Goal: Task Accomplishment & Management: Use online tool/utility

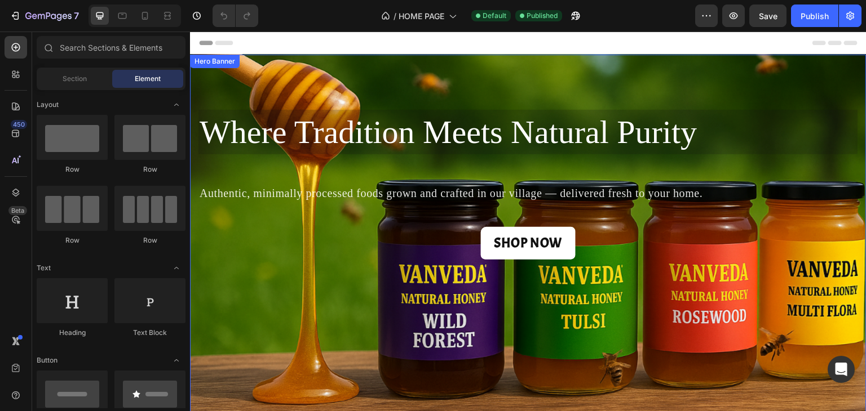
click at [322, 267] on div "SHOP NOW Button" at bounding box center [527, 254] width 659 height 55
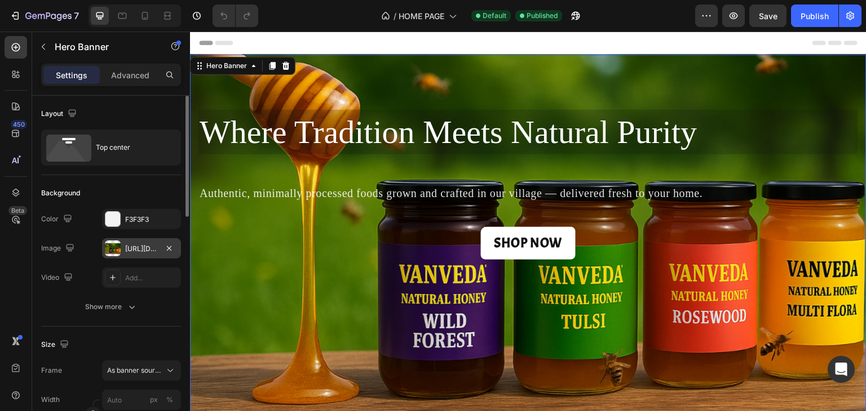
click at [140, 248] on div "[URL][DOMAIN_NAME]" at bounding box center [141, 249] width 33 height 10
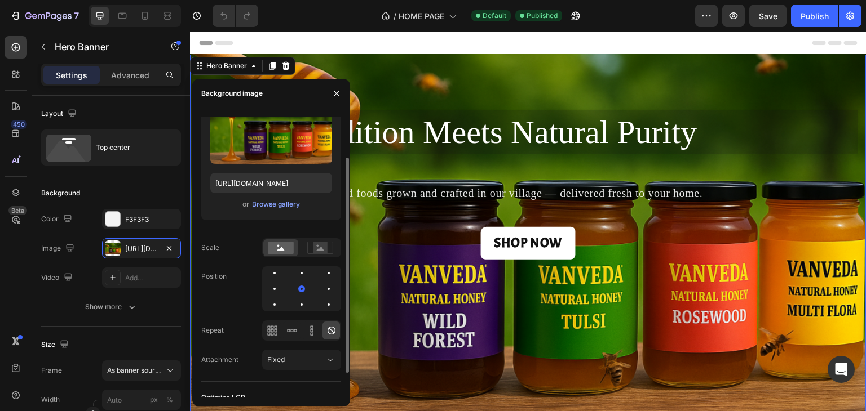
scroll to position [69, 0]
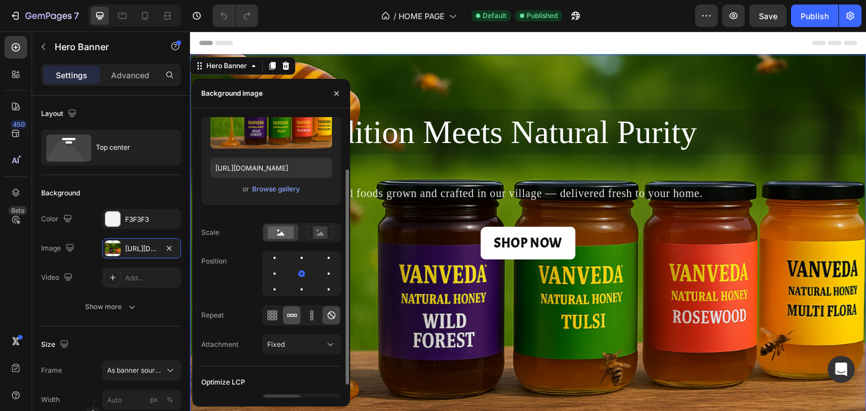
click at [292, 313] on icon at bounding box center [291, 315] width 11 height 11
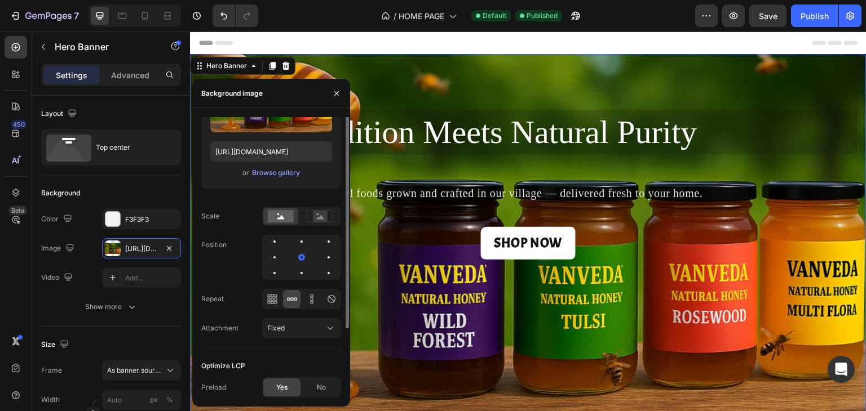
scroll to position [0, 0]
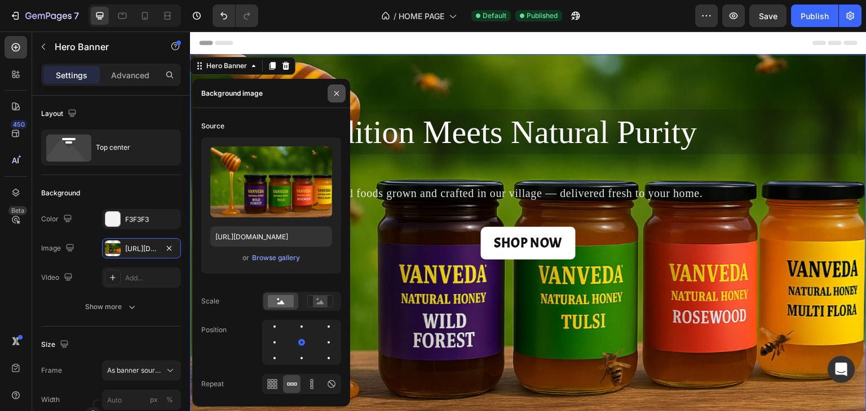
click at [337, 90] on icon "button" at bounding box center [336, 93] width 9 height 9
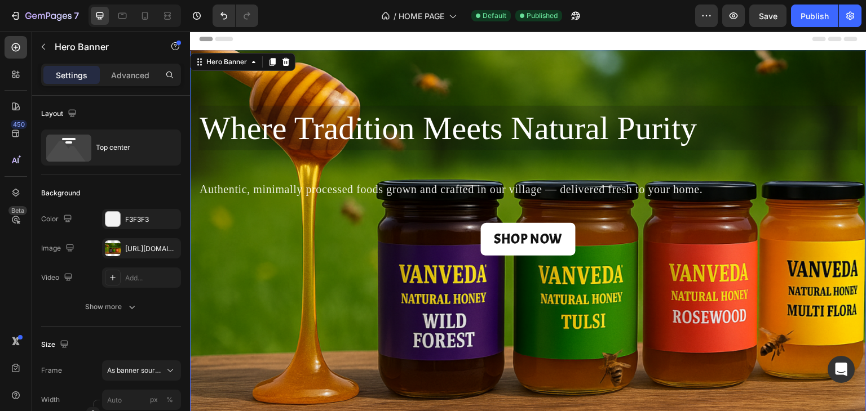
scroll to position [16, 0]
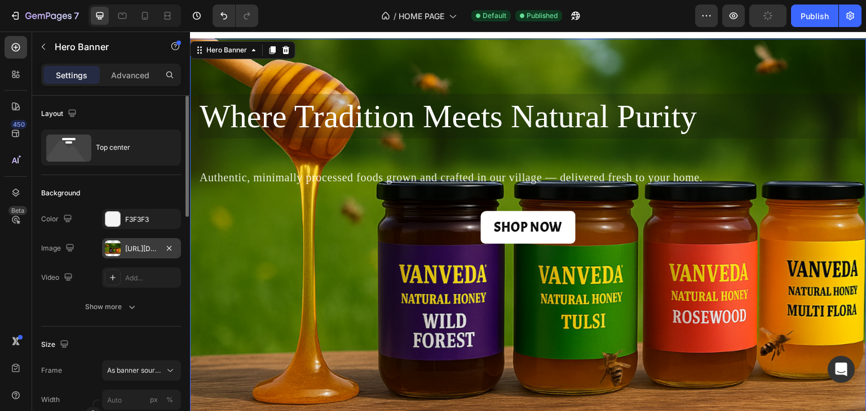
click at [150, 249] on div "[URL][DOMAIN_NAME]" at bounding box center [141, 249] width 33 height 10
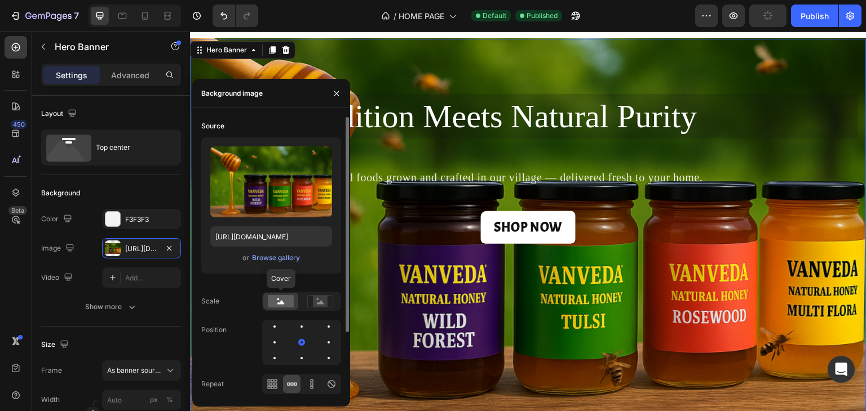
scroll to position [85, 0]
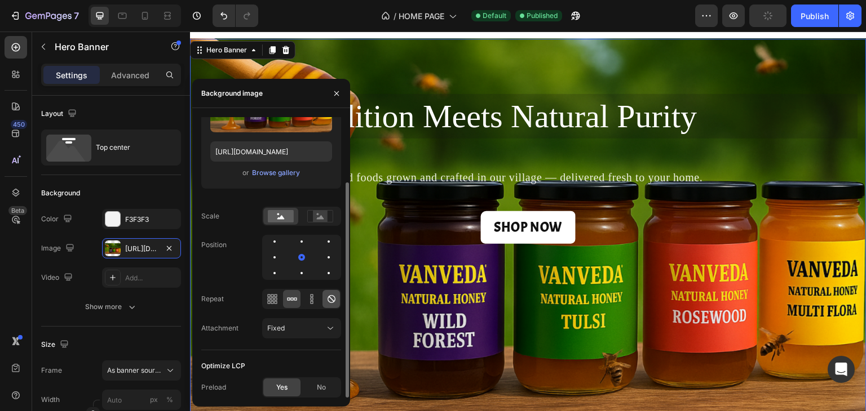
click at [326, 298] on icon at bounding box center [331, 299] width 11 height 11
click at [280, 332] on span "Fixed" at bounding box center [275, 328] width 17 height 8
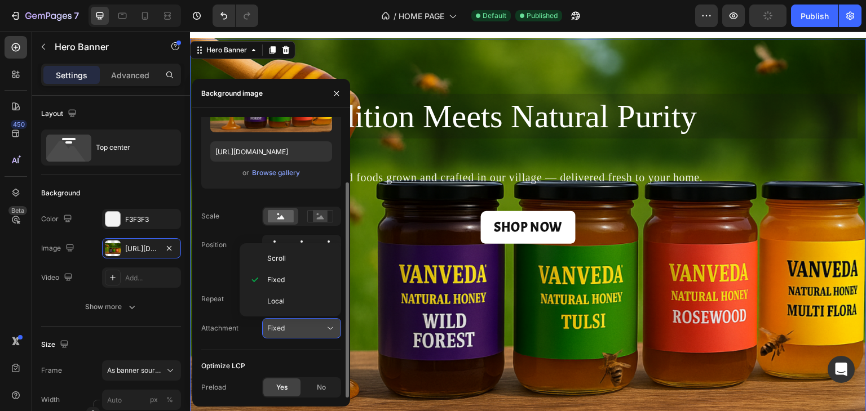
click at [280, 332] on span "Fixed" at bounding box center [275, 328] width 17 height 8
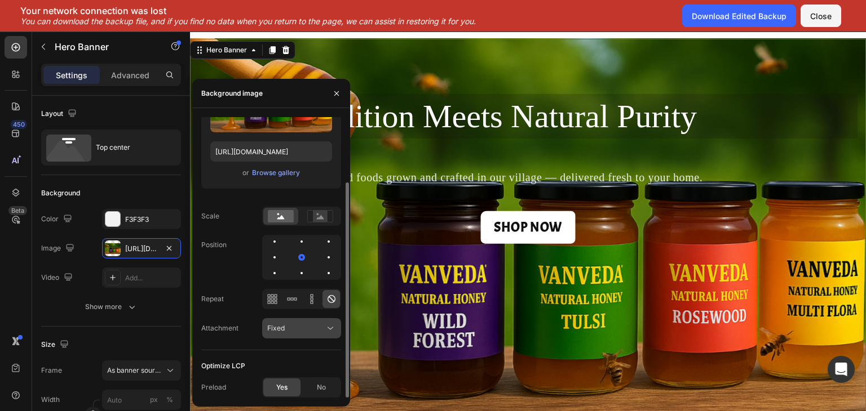
click at [264, 333] on button "Fixed" at bounding box center [301, 328] width 79 height 20
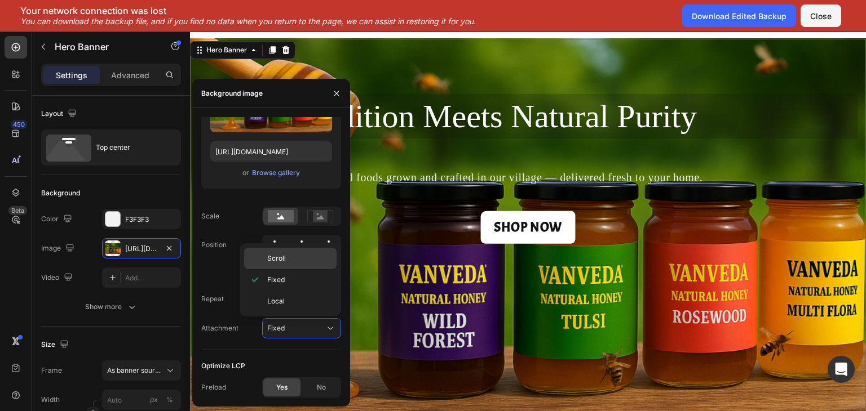
click at [269, 260] on span "Scroll" at bounding box center [276, 259] width 19 height 10
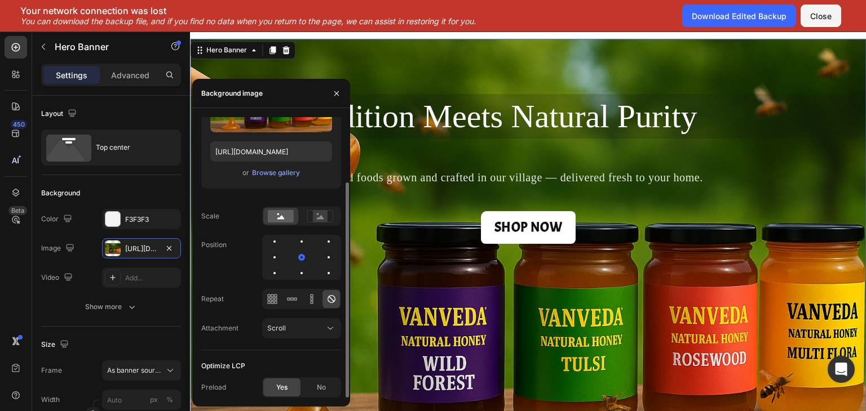
click at [250, 339] on div "Source Upload Image [URL][DOMAIN_NAME] or Browse gallery Scale Position Repeat …" at bounding box center [271, 191] width 140 height 318
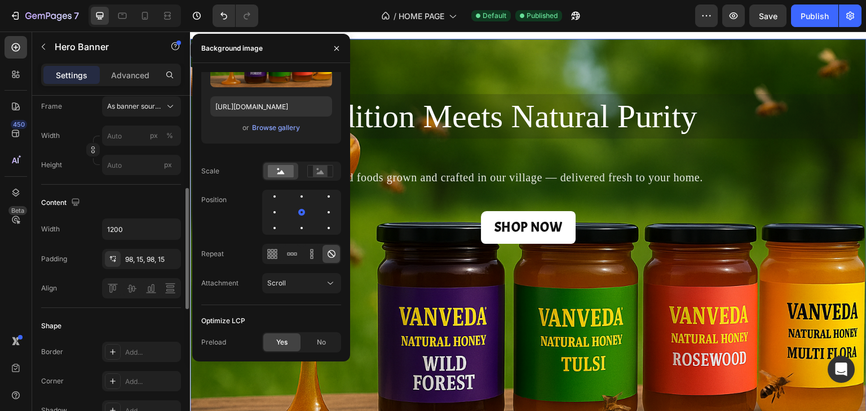
scroll to position [265, 0]
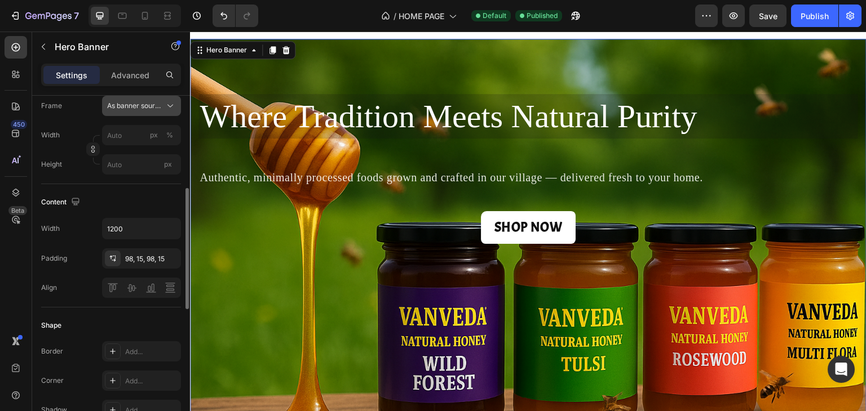
click at [121, 101] on span "As banner source" at bounding box center [134, 106] width 55 height 10
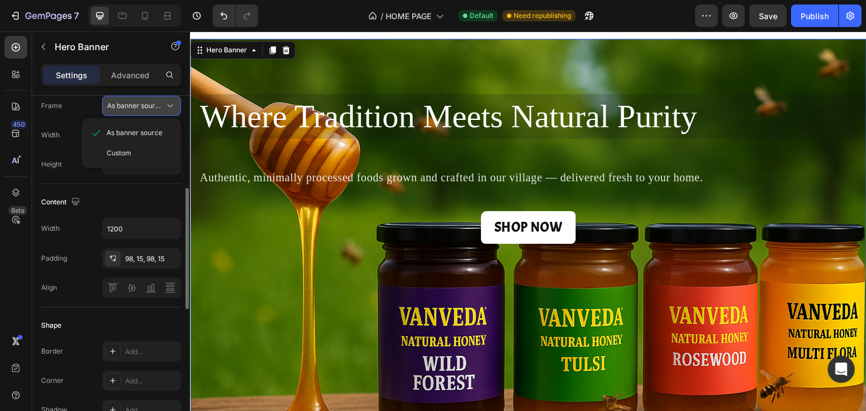
click at [121, 101] on span "As banner source" at bounding box center [134, 106] width 55 height 10
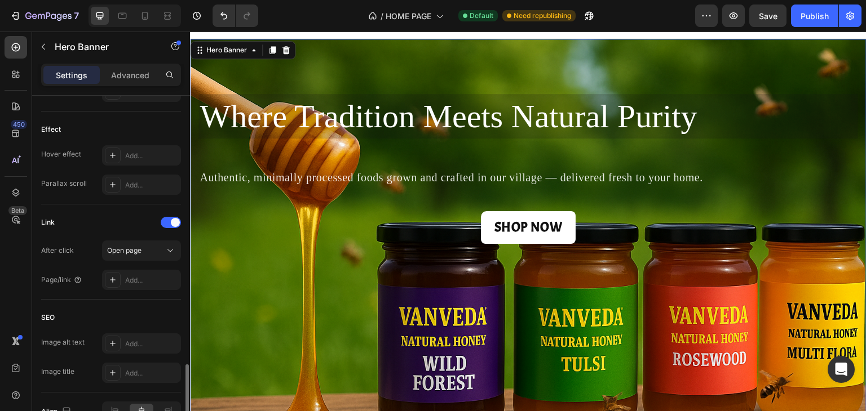
scroll to position [647, 0]
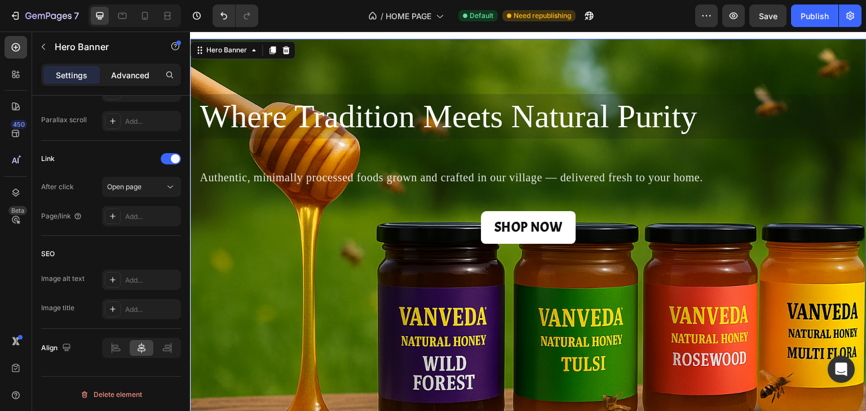
click at [134, 73] on p "Advanced" at bounding box center [130, 75] width 38 height 12
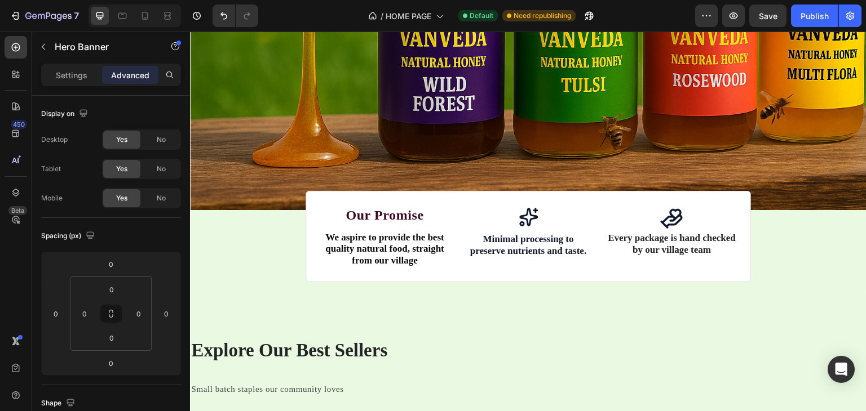
scroll to position [0, 0]
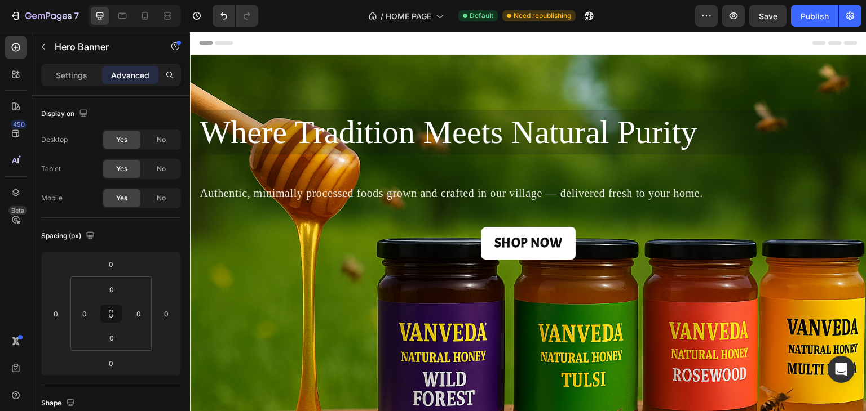
click at [307, 293] on div "Where Tradition Meets Natural Purity Heading Row Authentic, minimally processed…" at bounding box center [528, 196] width 676 height 283
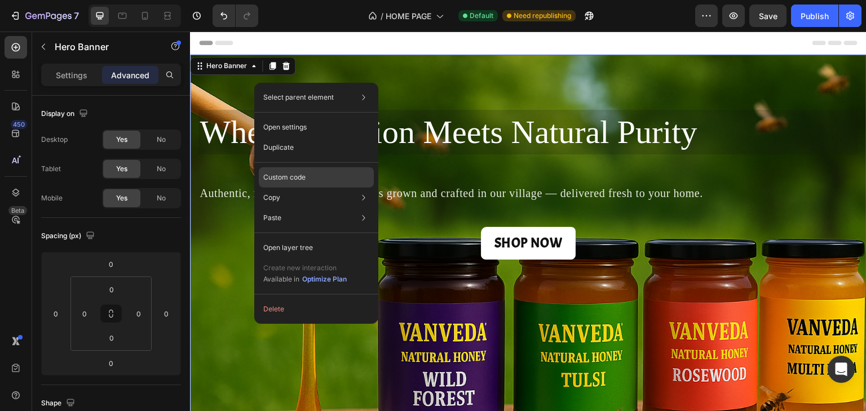
click at [285, 176] on p "Custom code" at bounding box center [284, 177] width 42 height 10
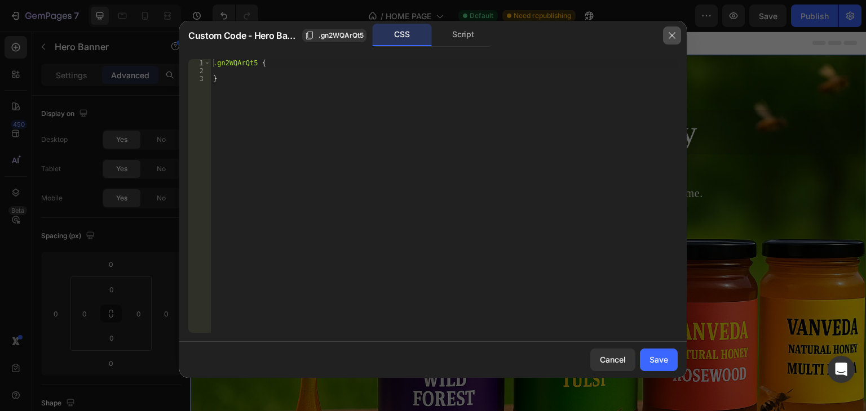
click at [672, 39] on button "button" at bounding box center [672, 35] width 18 height 18
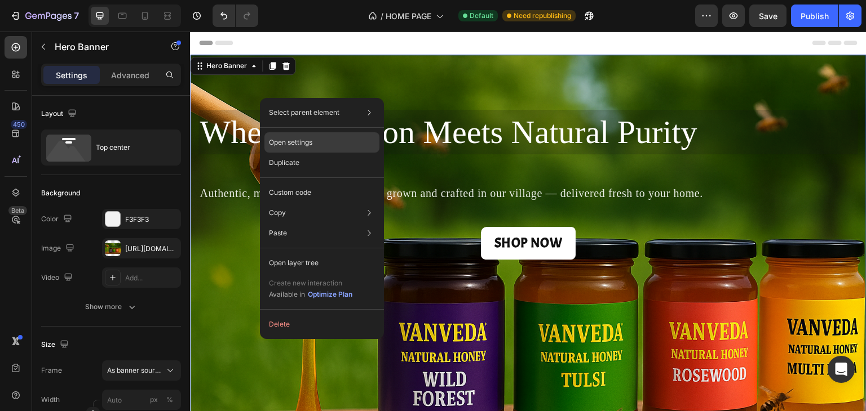
click at [298, 140] on p "Open settings" at bounding box center [290, 143] width 43 height 10
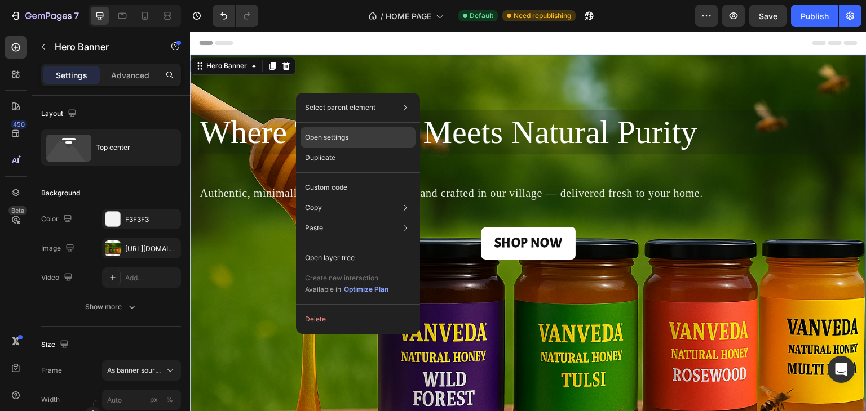
click at [324, 135] on p "Open settings" at bounding box center [326, 137] width 43 height 10
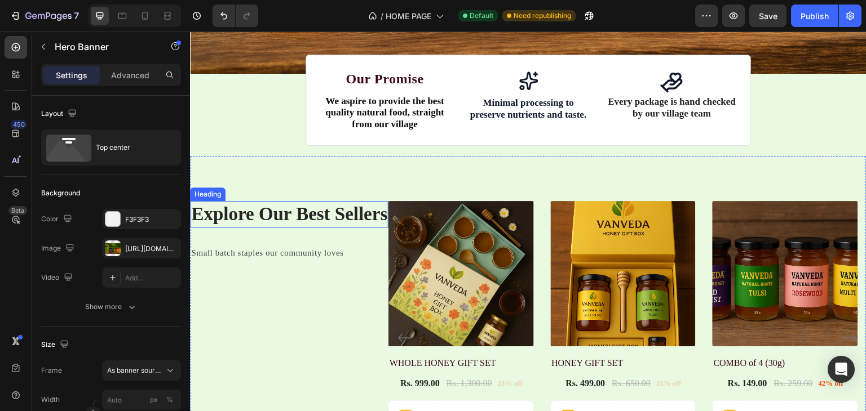
scroll to position [431, 0]
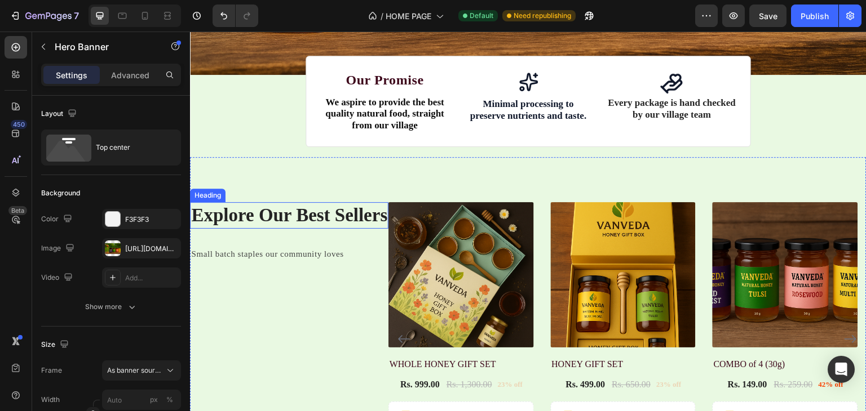
click at [263, 209] on p "Explore Our Best Sellers" at bounding box center [289, 215] width 196 height 24
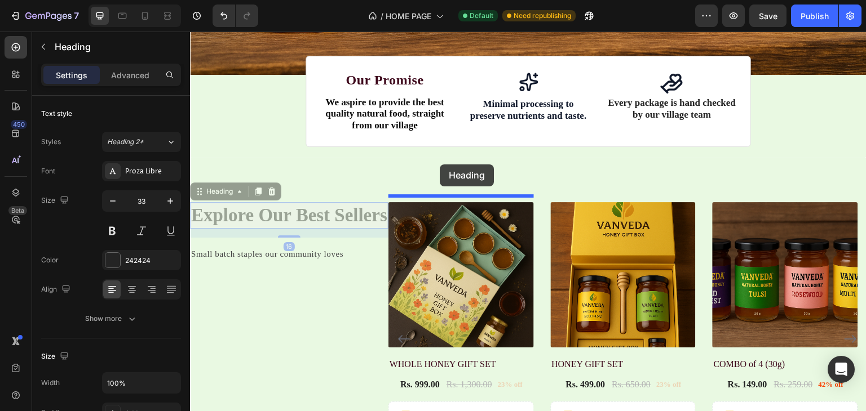
drag, startPoint x: 263, startPoint y: 209, endPoint x: 440, endPoint y: 165, distance: 182.4
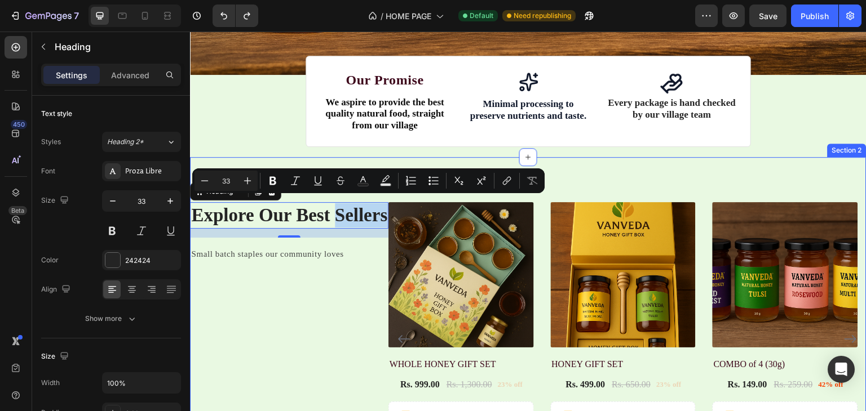
drag, startPoint x: 335, startPoint y: 208, endPoint x: 419, endPoint y: 162, distance: 95.9
click at [419, 162] on div "Explore Our Best Sellers Heading 16 Small batch staples our community loves Tex…" at bounding box center [528, 337] width 676 height 360
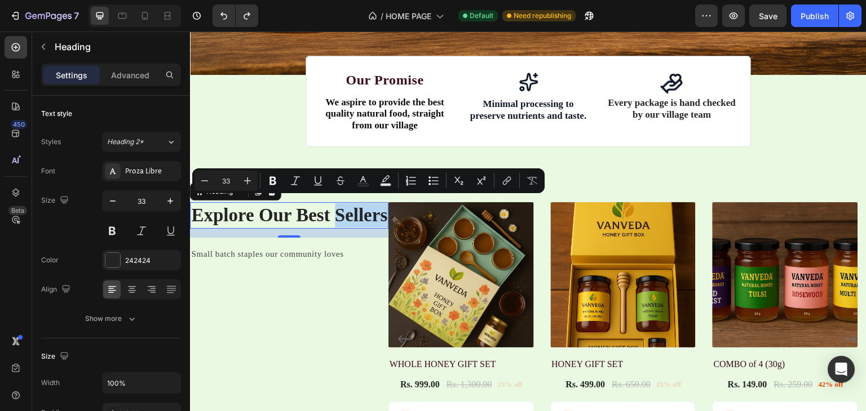
click at [285, 229] on div "16" at bounding box center [289, 233] width 198 height 9
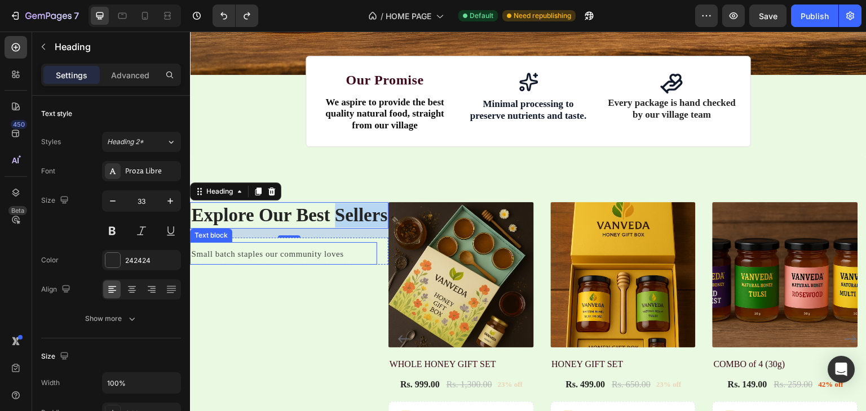
click at [280, 250] on span "Small batch staples our community loves" at bounding box center [267, 254] width 152 height 9
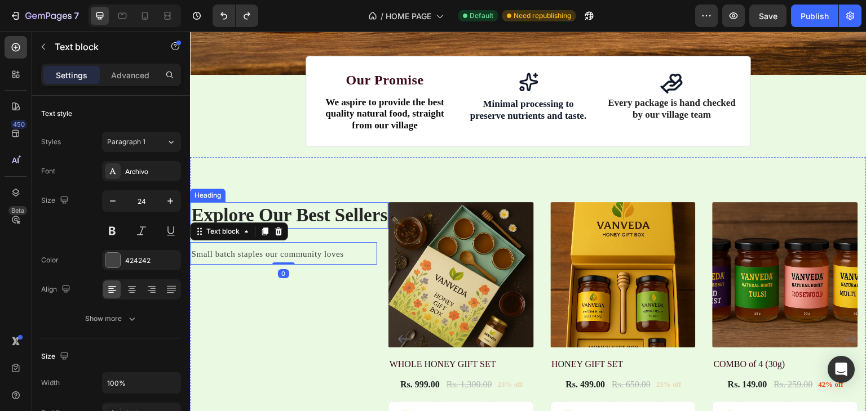
click at [319, 203] on p "Explore Our Best Sellers" at bounding box center [289, 215] width 196 height 24
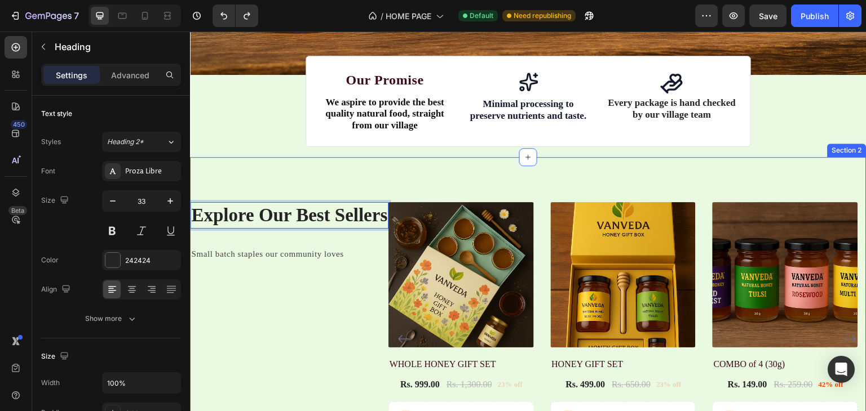
drag, startPoint x: 223, startPoint y: 208, endPoint x: 331, endPoint y: 149, distance: 123.3
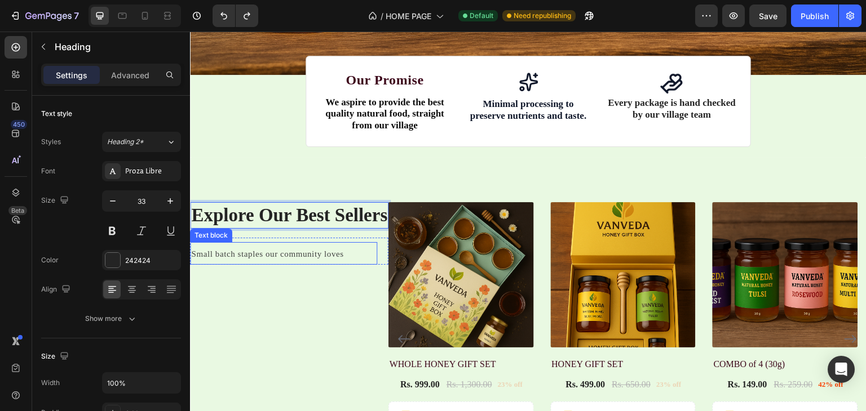
click at [355, 244] on p "Small batch staples our community loves" at bounding box center [283, 254] width 185 height 21
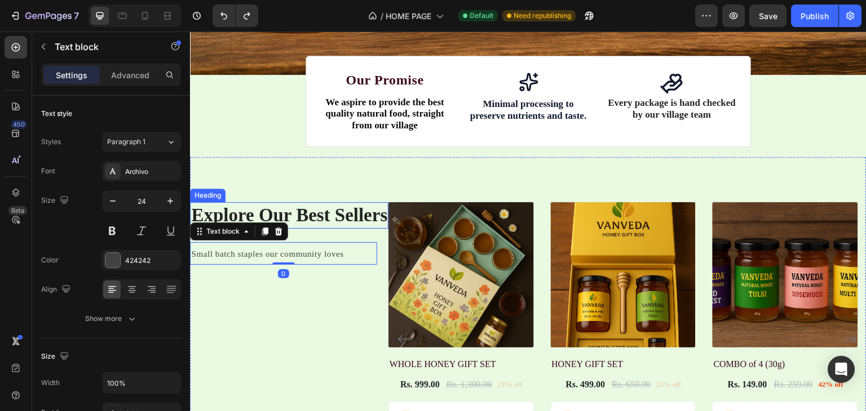
click at [373, 218] on p "Explore Our Best Sellers" at bounding box center [289, 215] width 196 height 24
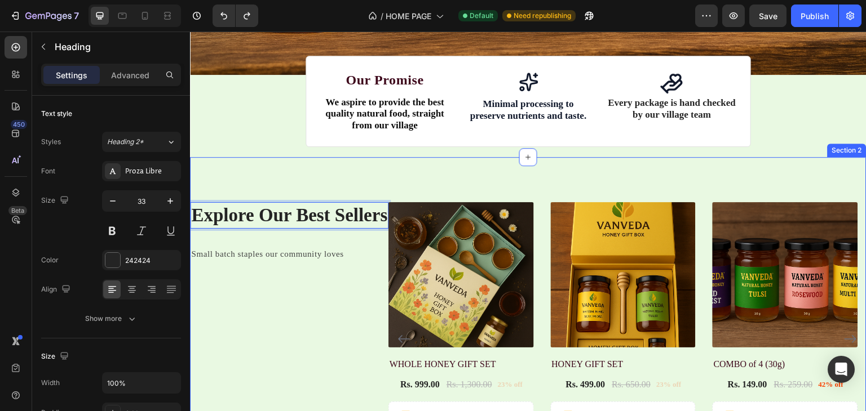
drag, startPoint x: 373, startPoint y: 218, endPoint x: 439, endPoint y: 177, distance: 78.2
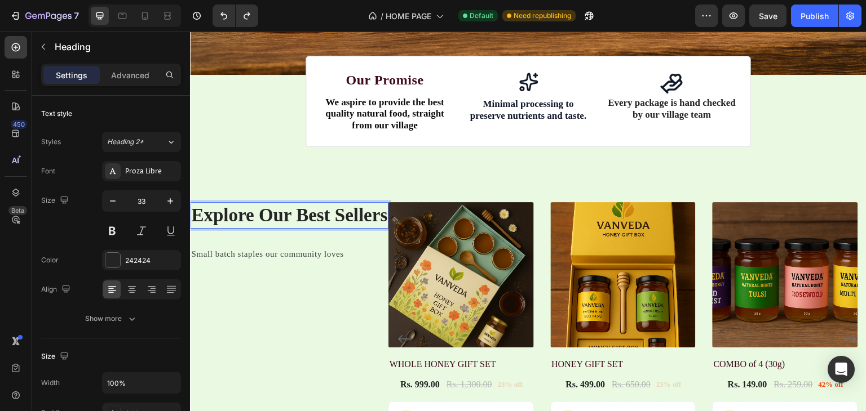
click at [383, 213] on p "Explore Our Best Sellers" at bounding box center [289, 215] width 196 height 24
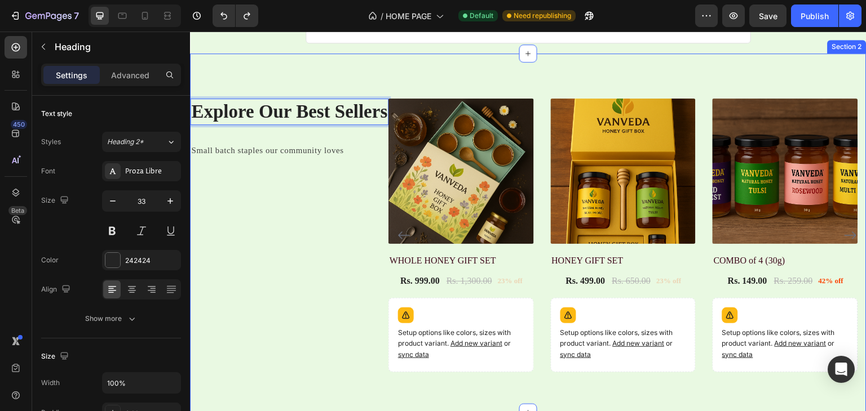
scroll to position [473, 0]
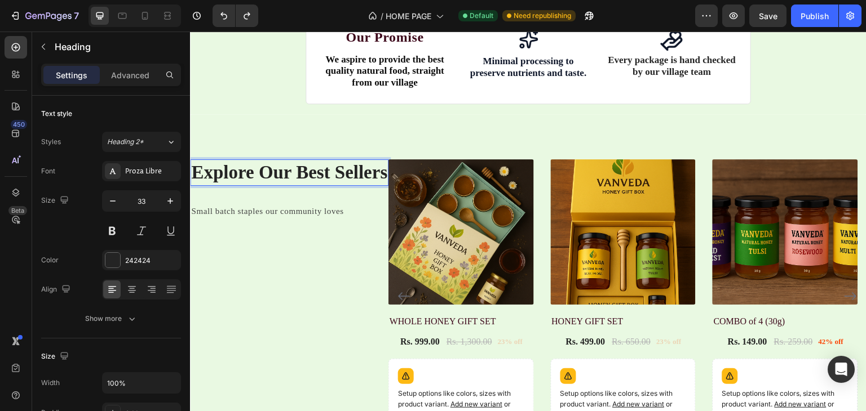
click at [228, 171] on p "Explore Our Best Sellers" at bounding box center [289, 173] width 196 height 24
click at [210, 170] on p "Explore Our Best Sellers" at bounding box center [289, 173] width 196 height 24
click at [216, 208] on span "Small batch staples our community loves" at bounding box center [267, 211] width 152 height 9
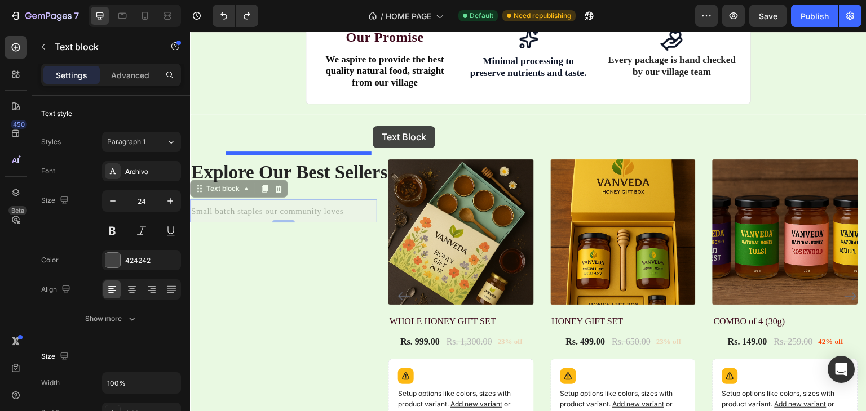
drag, startPoint x: 216, startPoint y: 179, endPoint x: 373, endPoint y: 126, distance: 164.7
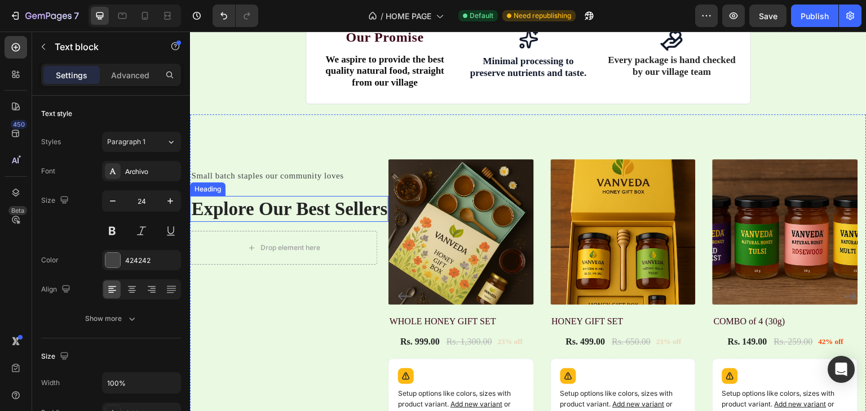
click at [276, 211] on p "Explore Our Best Sellers" at bounding box center [289, 209] width 196 height 24
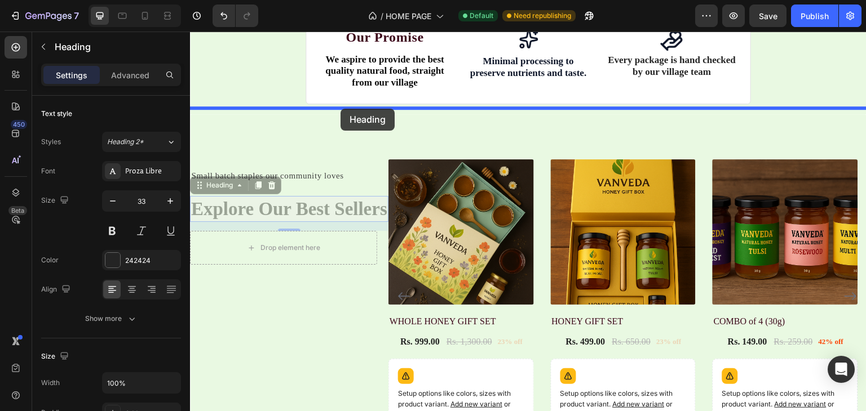
drag, startPoint x: 205, startPoint y: 178, endPoint x: 340, endPoint y: 109, distance: 151.8
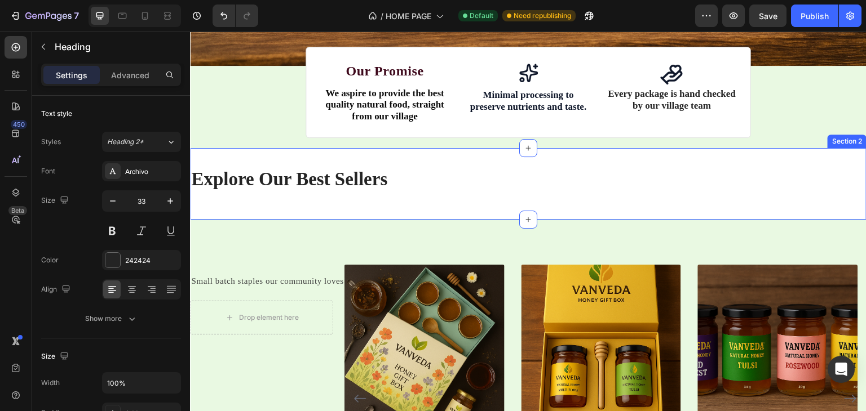
scroll to position [442, 0]
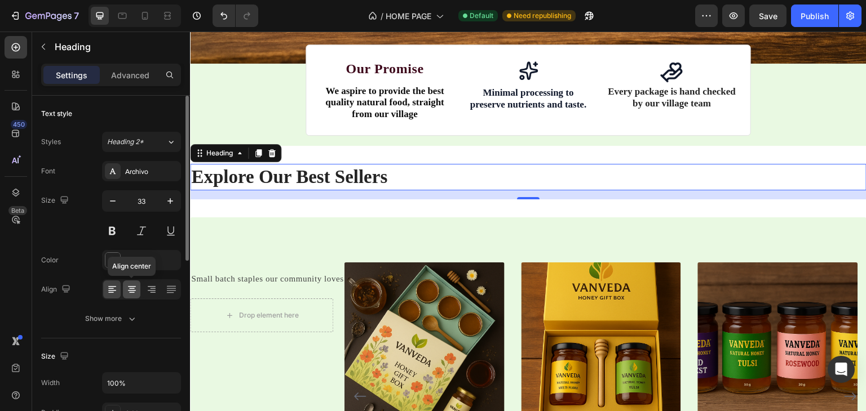
click at [135, 289] on icon at bounding box center [131, 289] width 11 height 11
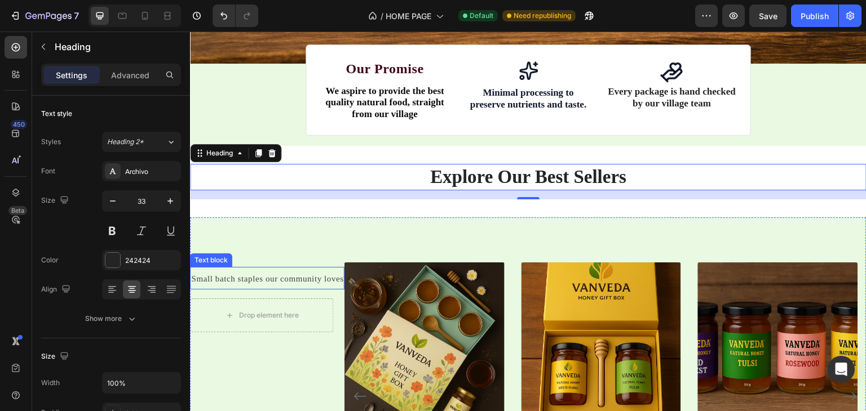
click at [255, 275] on span "Small batch staples our community loves" at bounding box center [267, 279] width 152 height 9
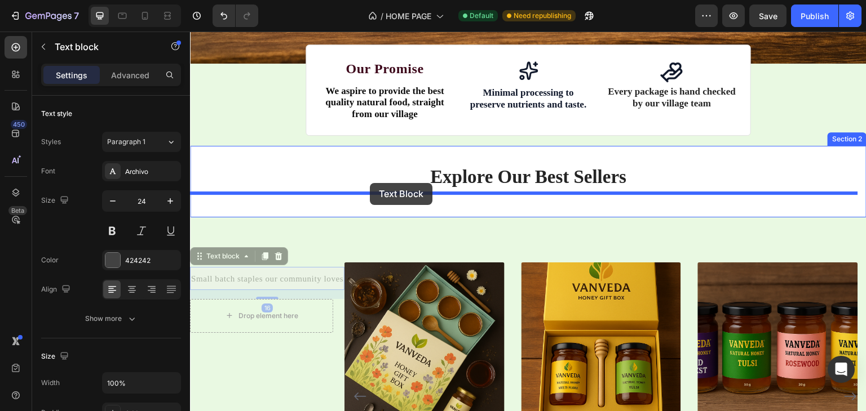
drag, startPoint x: 213, startPoint y: 251, endPoint x: 370, endPoint y: 182, distance: 171.9
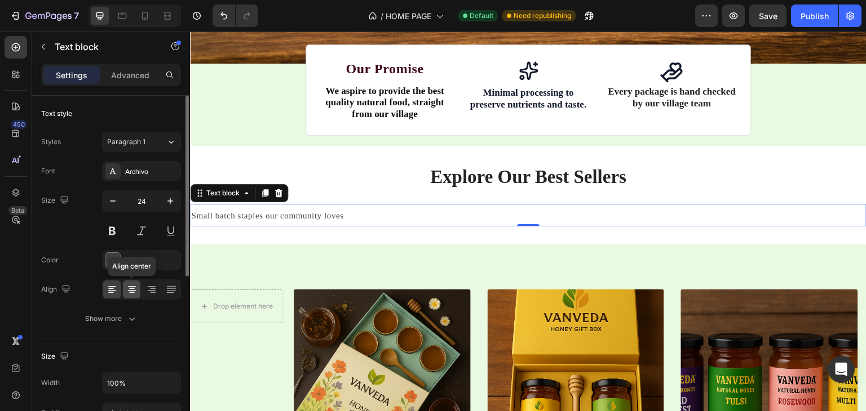
click at [131, 285] on icon at bounding box center [131, 289] width 11 height 11
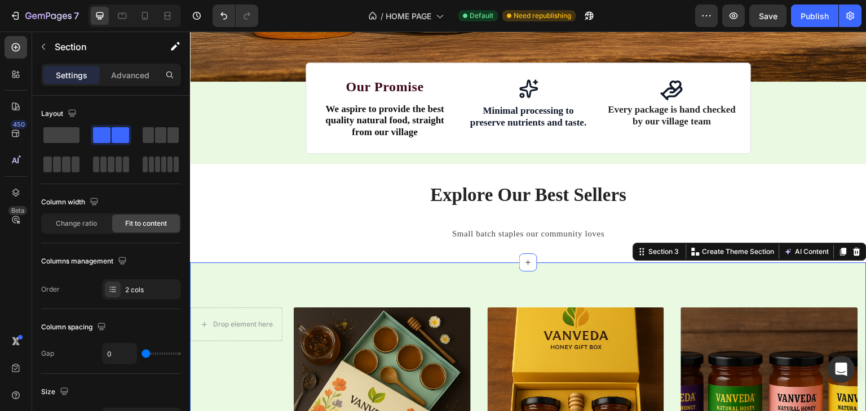
scroll to position [424, 0]
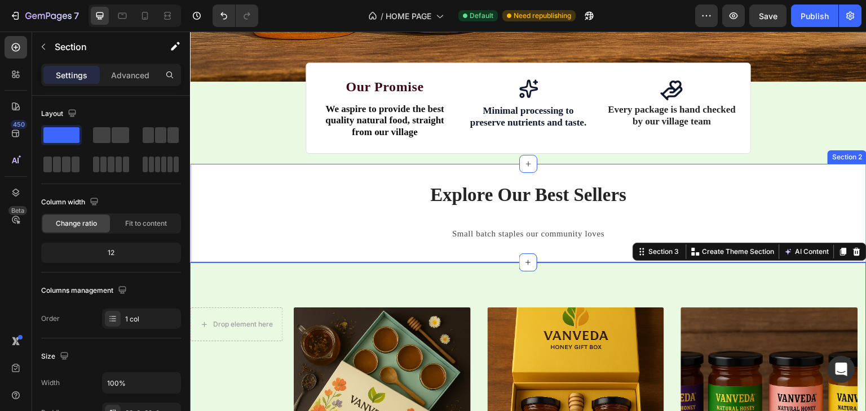
click at [299, 172] on div "Explore Our Best Sellers Heading Small batch staples our community loves Text b…" at bounding box center [528, 213] width 676 height 99
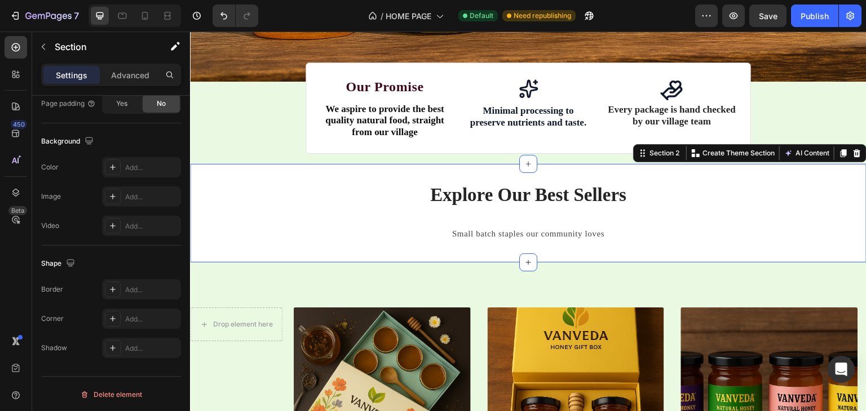
scroll to position [0, 0]
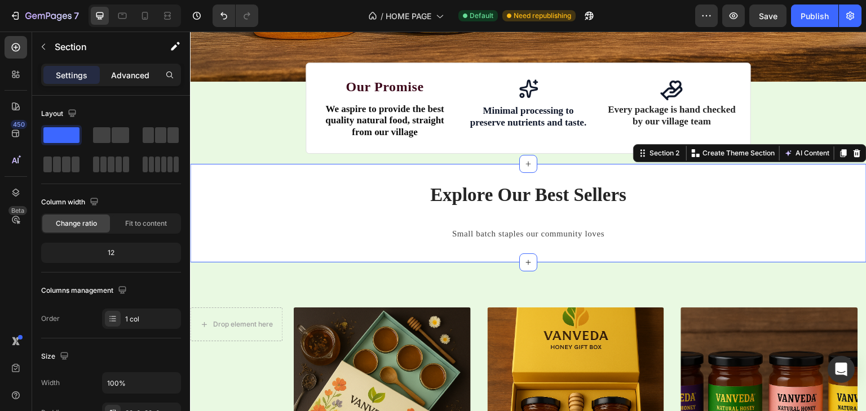
click at [117, 76] on p "Advanced" at bounding box center [130, 75] width 38 height 12
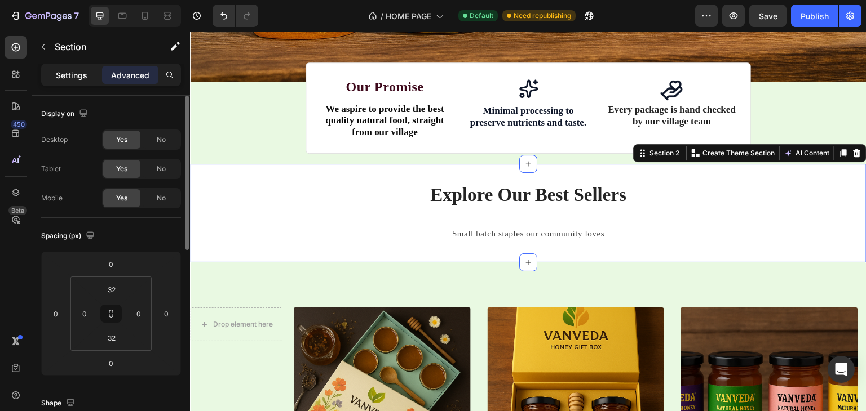
click at [81, 69] on p "Settings" at bounding box center [72, 75] width 32 height 12
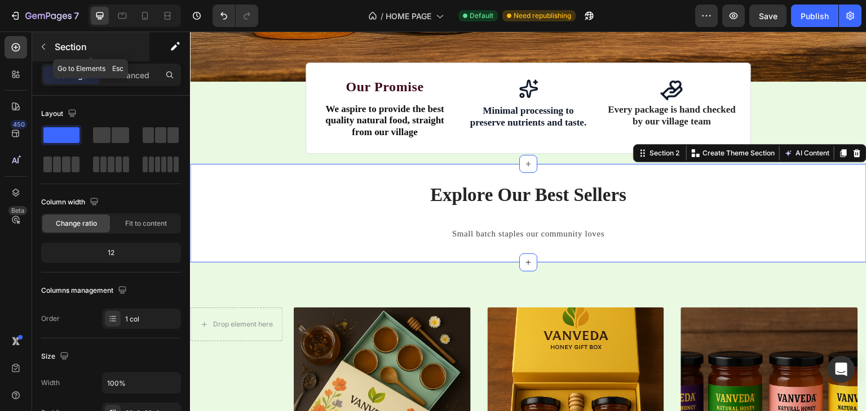
click at [47, 46] on icon "button" at bounding box center [43, 46] width 9 height 9
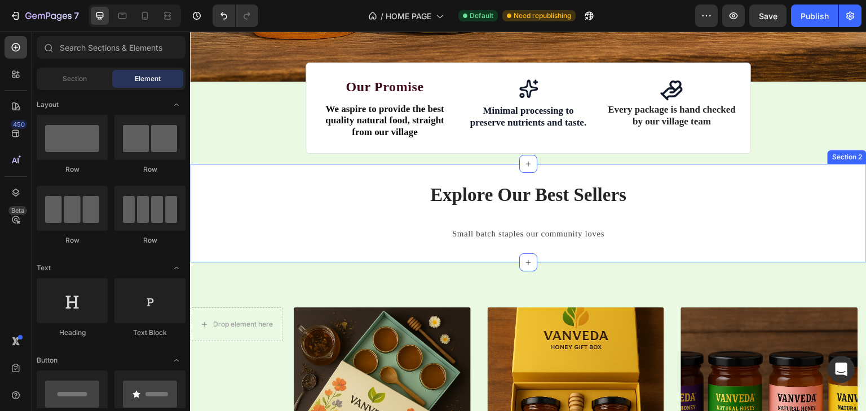
click at [330, 204] on div "Explore Our Best Sellers Heading Small batch staples our community loves Text b…" at bounding box center [528, 213] width 676 height 63
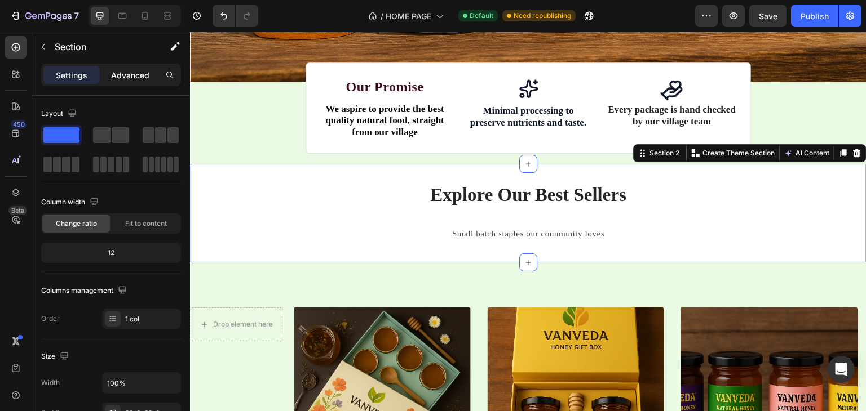
click at [125, 82] on div "Advanced" at bounding box center [130, 75] width 56 height 18
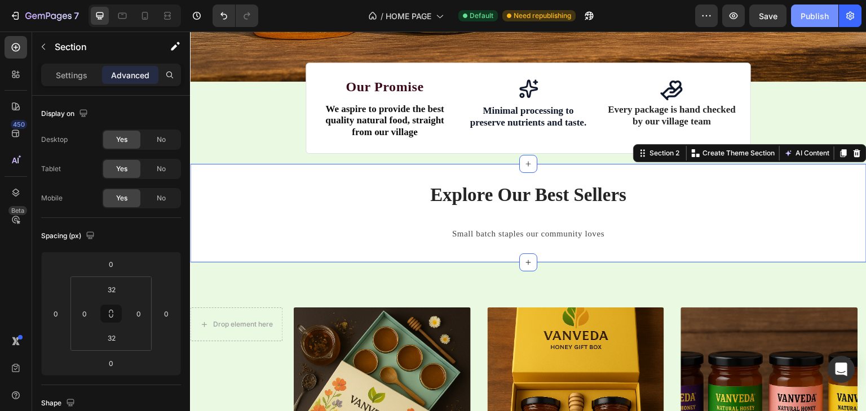
click at [812, 10] on div "Publish" at bounding box center [814, 16] width 28 height 12
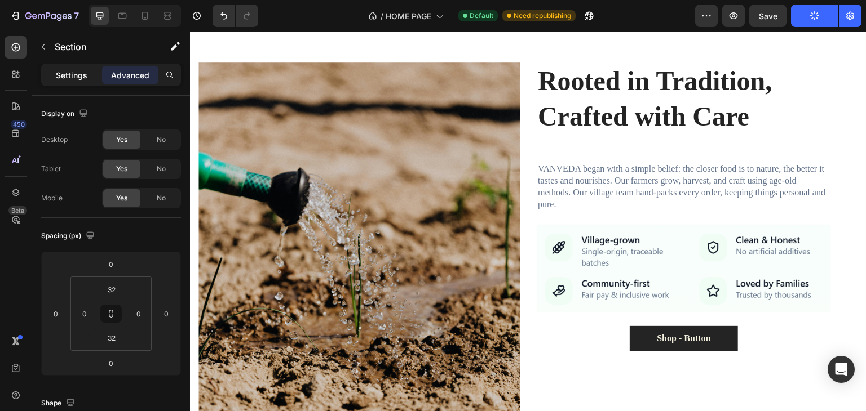
click at [77, 73] on p "Settings" at bounding box center [72, 75] width 32 height 12
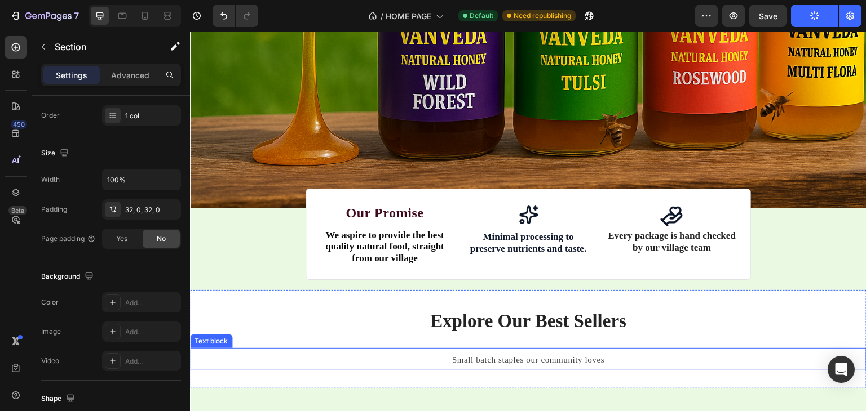
scroll to position [283, 0]
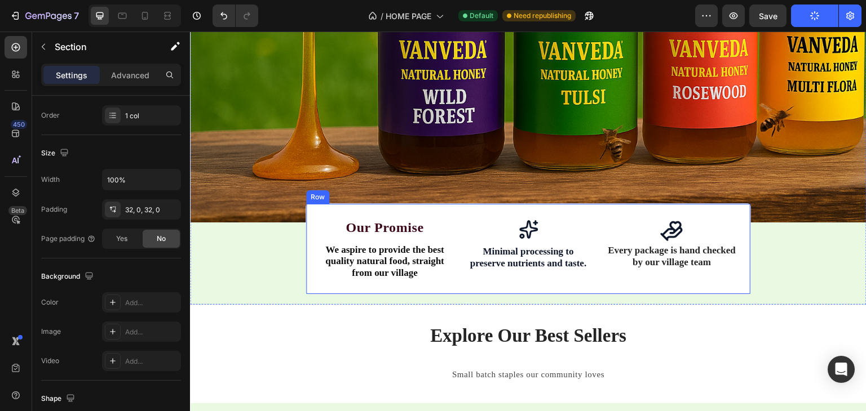
click at [312, 233] on div "Our Promise Text Block We aspire to provide the best quality natural food, stra…" at bounding box center [528, 248] width 445 height 91
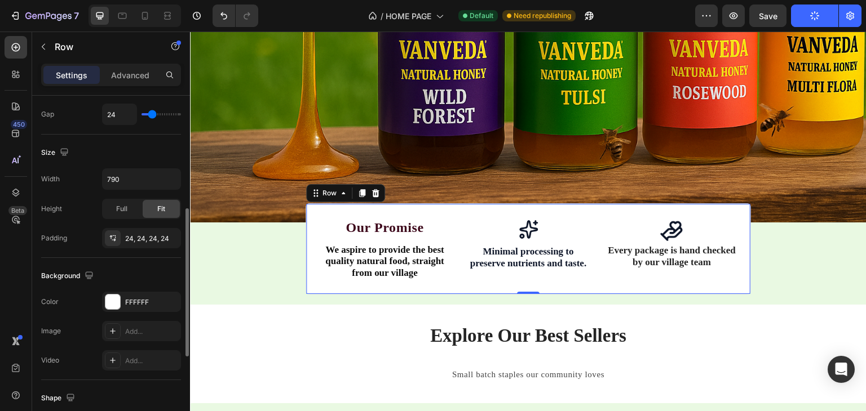
scroll to position [268, 0]
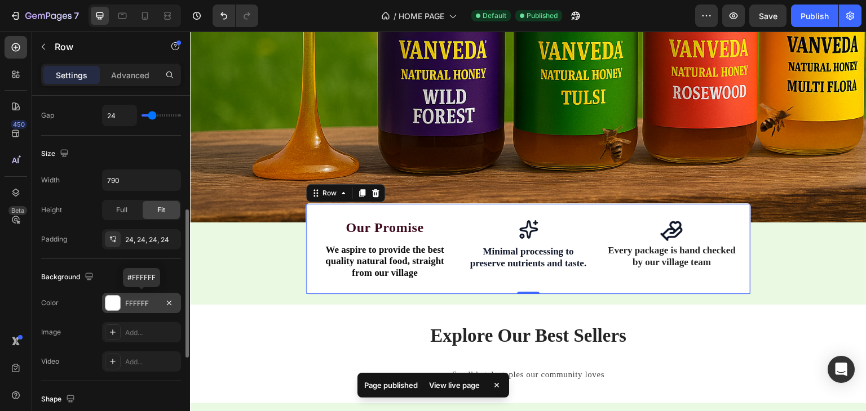
click at [113, 300] on div at bounding box center [112, 303] width 15 height 15
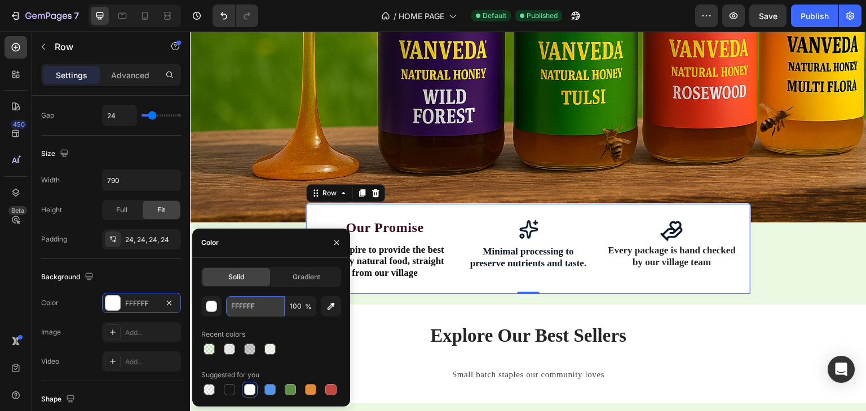
click at [262, 302] on input "FFFFFF" at bounding box center [255, 306] width 59 height 20
paste input "f0da5a"
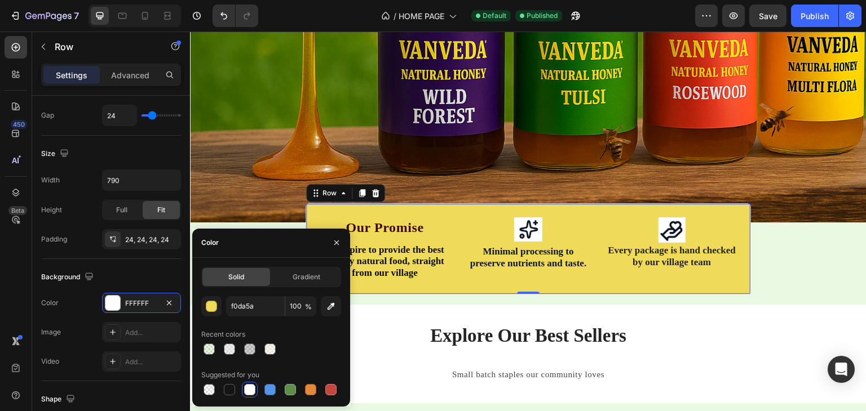
click at [316, 347] on div at bounding box center [271, 350] width 140 height 16
type input "F0DA5A"
click at [466, 246] on p "Minimal processing to preserve nutrients and taste." at bounding box center [528, 258] width 128 height 24
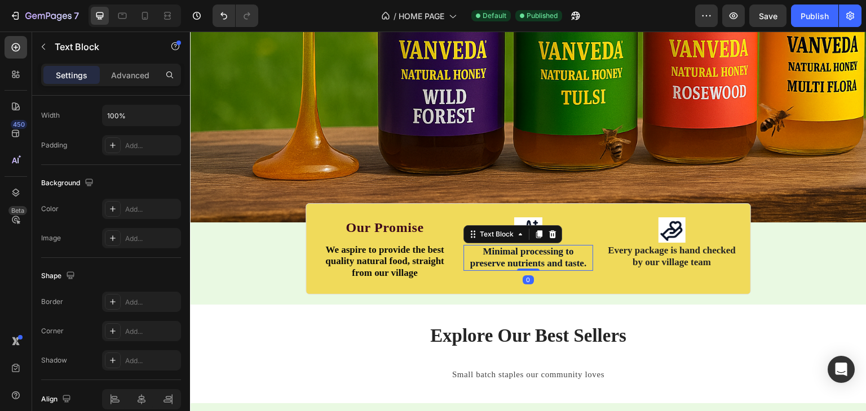
scroll to position [0, 0]
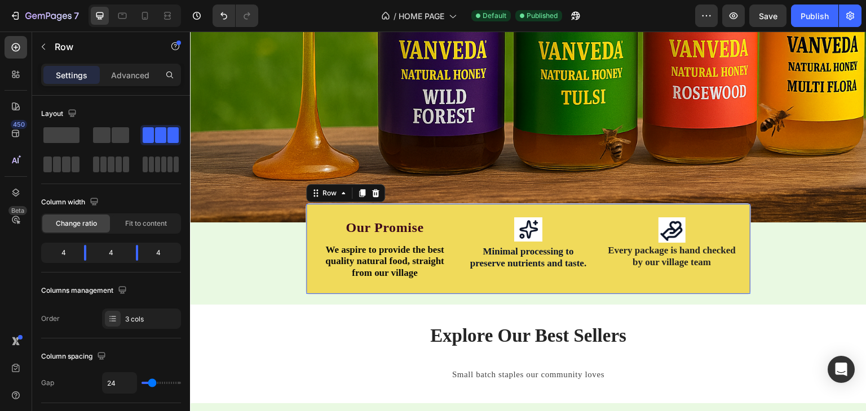
click at [504, 278] on div "Our Promise Text Block We aspire to provide the best quality natural food, stra…" at bounding box center [528, 248] width 445 height 91
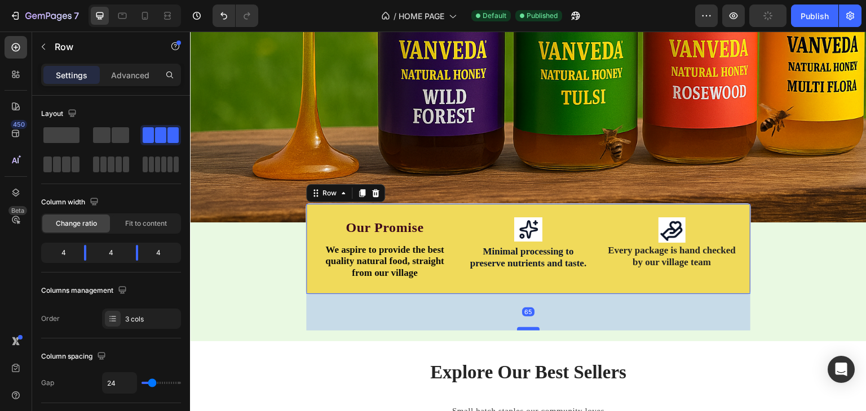
drag, startPoint x: 520, startPoint y: 286, endPoint x: 526, endPoint y: 322, distance: 37.1
click at [526, 327] on div at bounding box center [528, 328] width 23 height 3
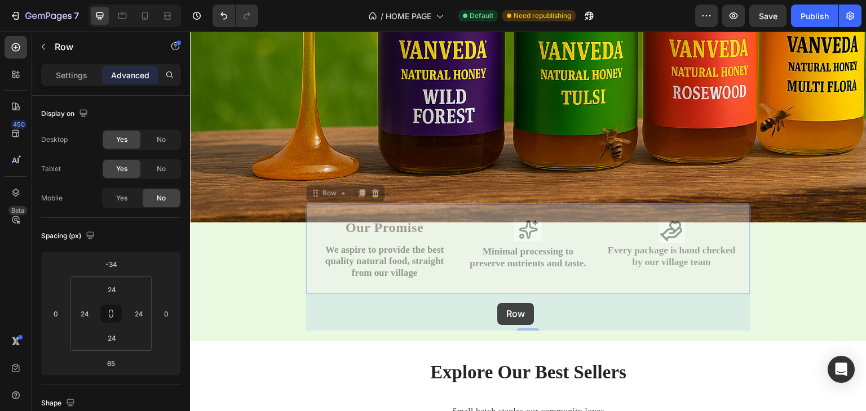
drag, startPoint x: 495, startPoint y: 286, endPoint x: 497, endPoint y: 304, distance: 18.7
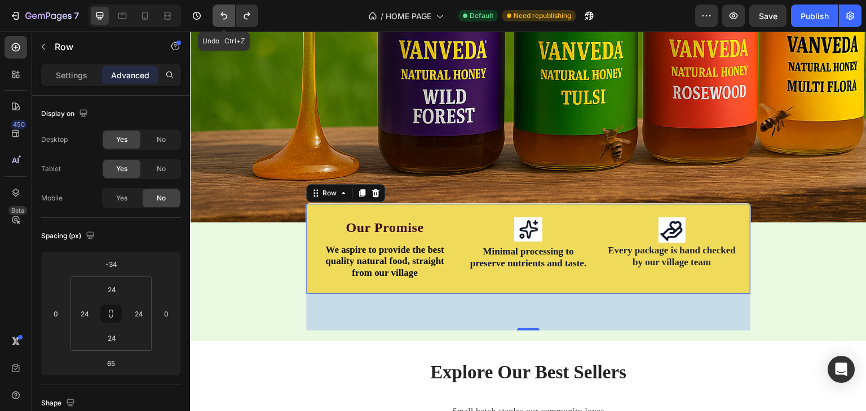
click at [217, 17] on button "Undo/Redo" at bounding box center [224, 16] width 23 height 23
type input "0"
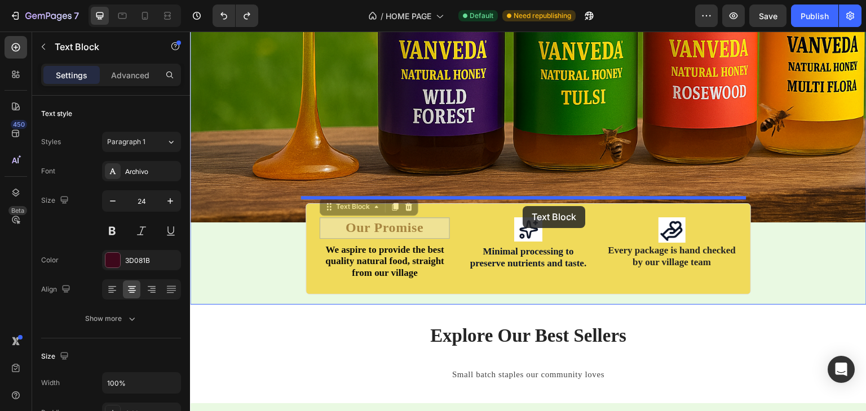
drag, startPoint x: 399, startPoint y: 224, endPoint x: 523, endPoint y: 206, distance: 124.8
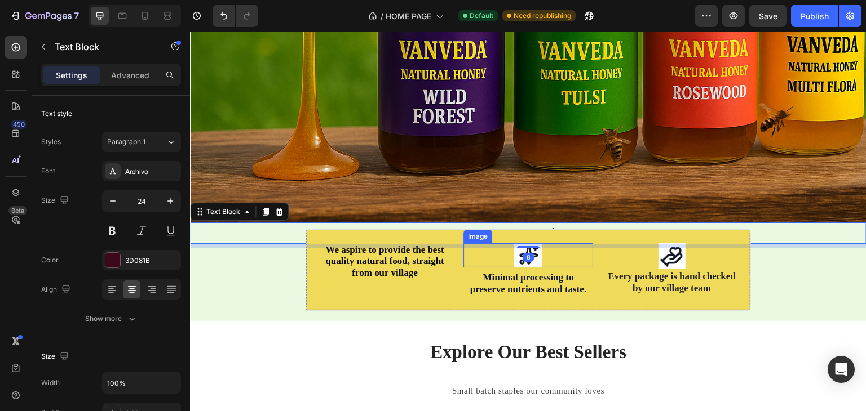
click at [477, 260] on div at bounding box center [528, 256] width 130 height 24
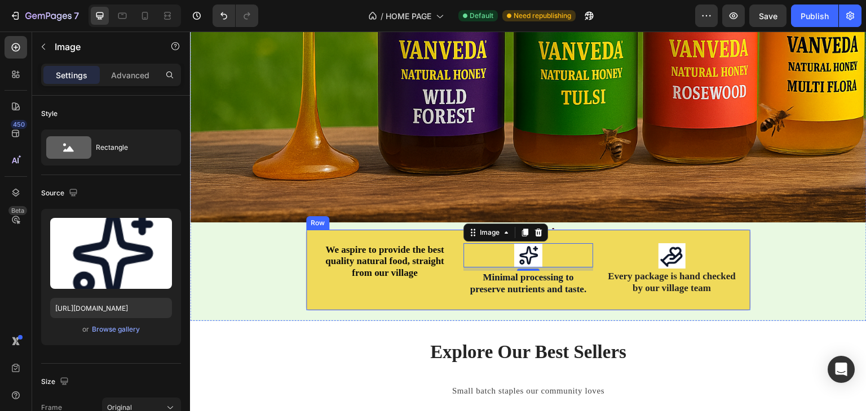
click at [449, 282] on div "We aspire to provide the best quality natural food, straight from our village T…" at bounding box center [528, 270] width 445 height 82
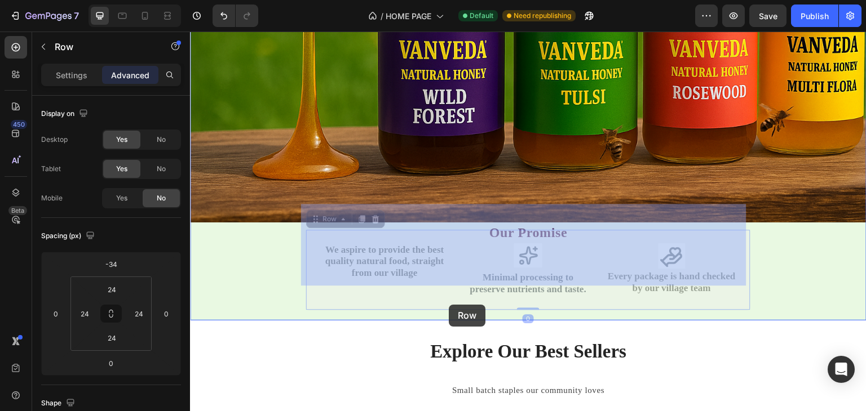
drag, startPoint x: 449, startPoint y: 282, endPoint x: 449, endPoint y: 305, distance: 23.1
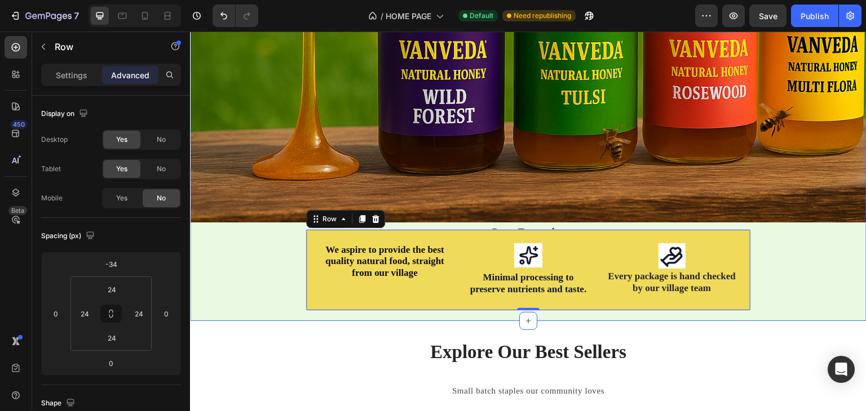
click at [485, 313] on div "Where Tradition Meets Natural Purity Heading Row Authentic, minimally processed…" at bounding box center [528, 47] width 676 height 550
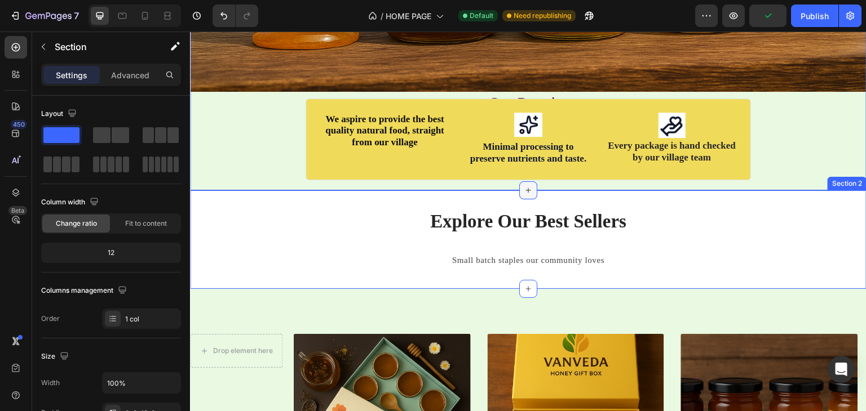
scroll to position [417, 0]
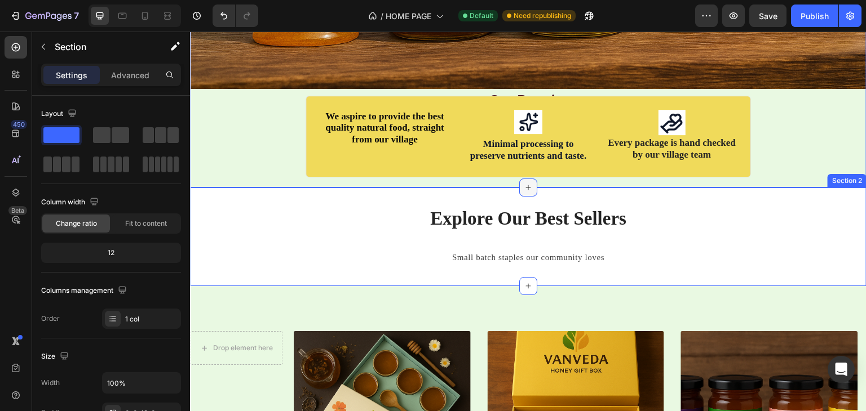
click at [523, 179] on div at bounding box center [528, 188] width 18 height 18
click at [325, 125] on span "We aspire to provide the best quality natural food, straight from our village" at bounding box center [384, 128] width 119 height 34
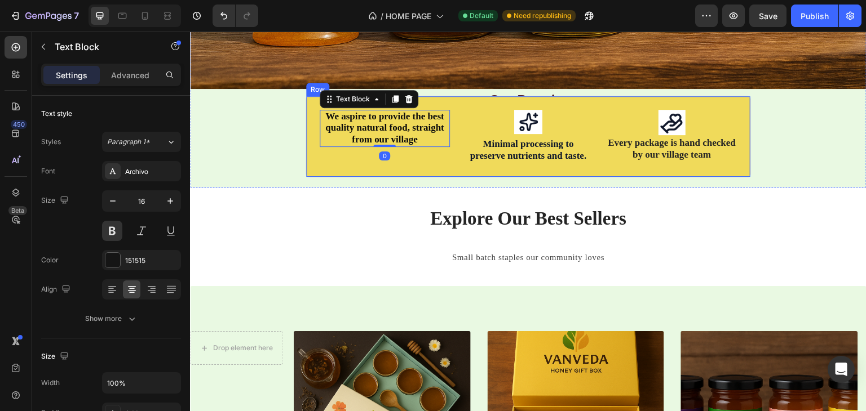
click at [339, 145] on div "We aspire to provide the best quality natural food, straight from our village T…" at bounding box center [385, 137] width 130 height 54
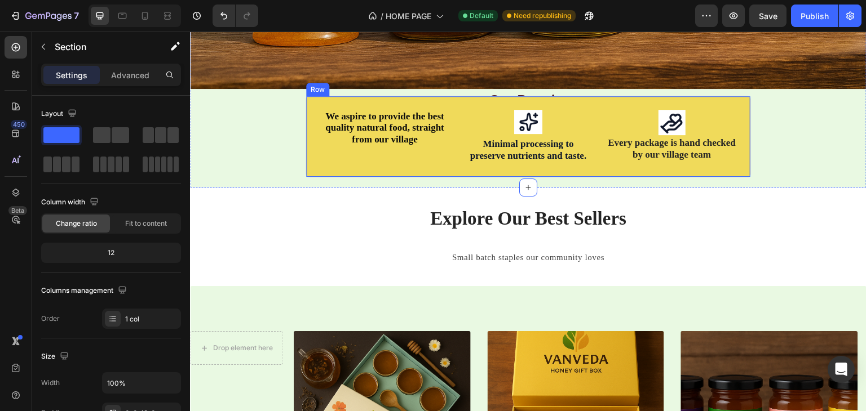
click at [321, 164] on div "We aspire to provide the best quality natural food, straight from our village T…" at bounding box center [528, 137] width 445 height 82
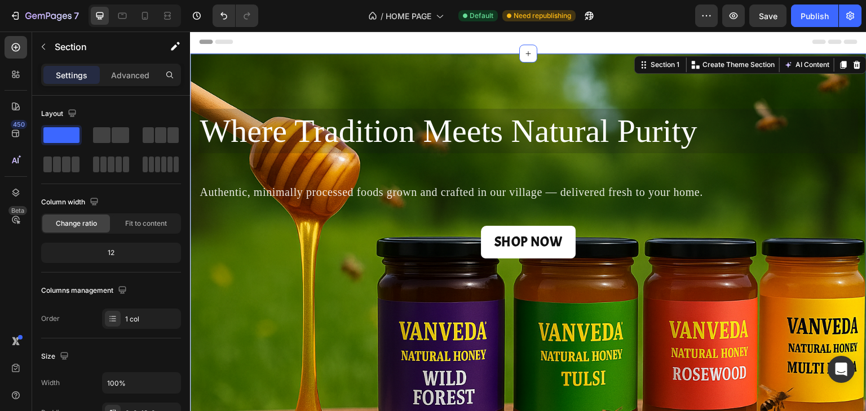
scroll to position [0, 0]
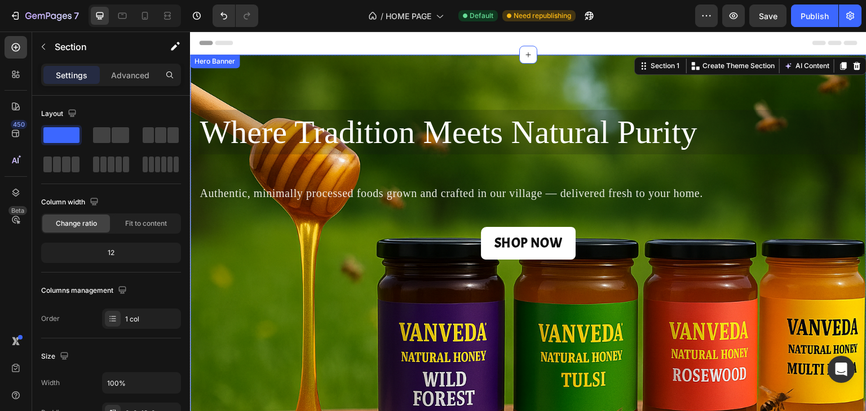
click at [268, 313] on div "Where Tradition Meets Natural Purity Heading Row Authentic, minimally processed…" at bounding box center [528, 196] width 676 height 283
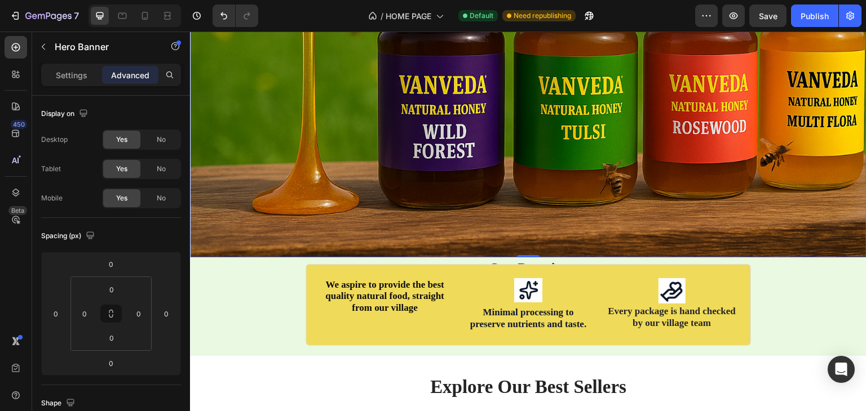
scroll to position [250, 0]
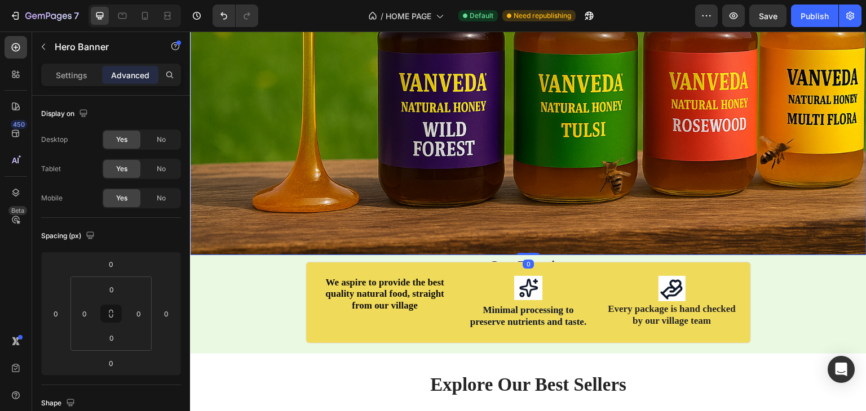
drag, startPoint x: 522, startPoint y: 249, endPoint x: 522, endPoint y: 208, distance: 40.6
click at [522, 208] on div "Where Tradition Meets Natural Purity Heading Row Authentic, minimally processed…" at bounding box center [528, 29] width 676 height 451
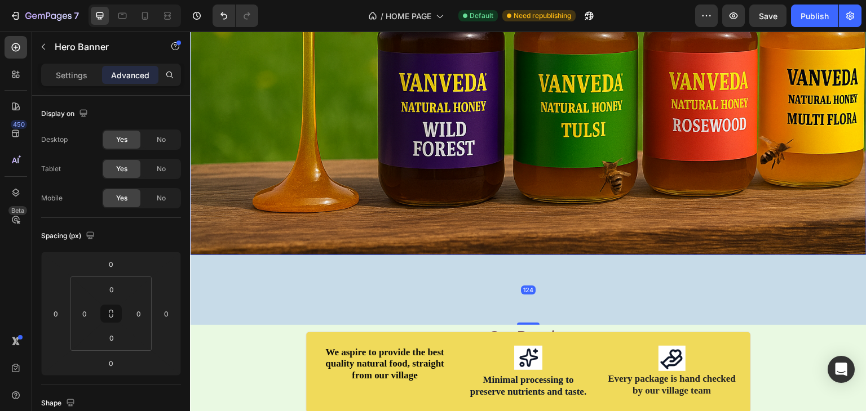
drag, startPoint x: 526, startPoint y: 248, endPoint x: 540, endPoint y: 317, distance: 70.6
click at [540, 255] on div "124" at bounding box center [528, 255] width 676 height 0
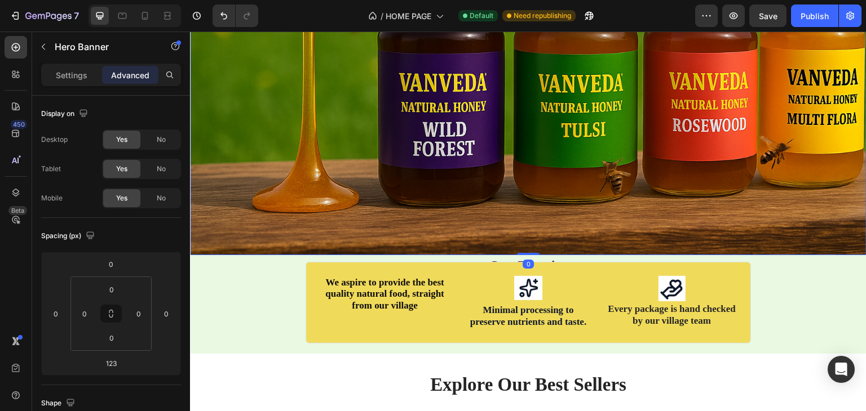
drag, startPoint x: 524, startPoint y: 317, endPoint x: 520, endPoint y: 206, distance: 111.1
click at [520, 206] on div "Where Tradition Meets Natural Purity Heading Row Authentic, minimally processed…" at bounding box center [528, 29] width 676 height 451
type input "0"
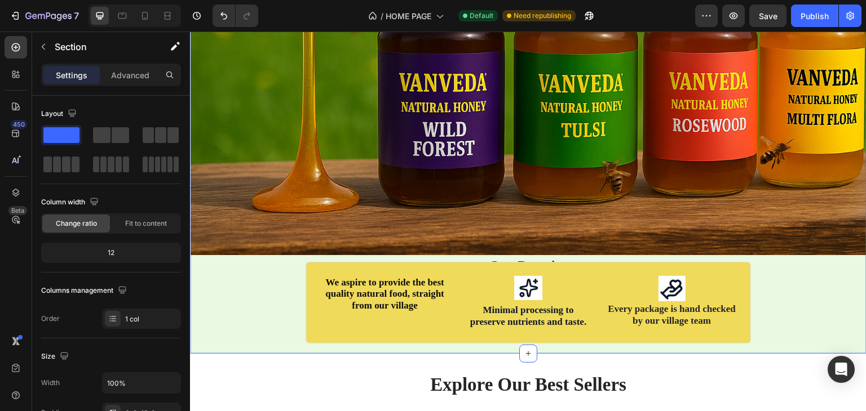
click at [253, 300] on div "Where Tradition Meets Natural Purity Heading Row Authentic, minimally processed…" at bounding box center [528, 73] width 676 height 539
click at [341, 322] on div "We aspire to provide the best quality natural food, straight from our village T…" at bounding box center [385, 303] width 130 height 54
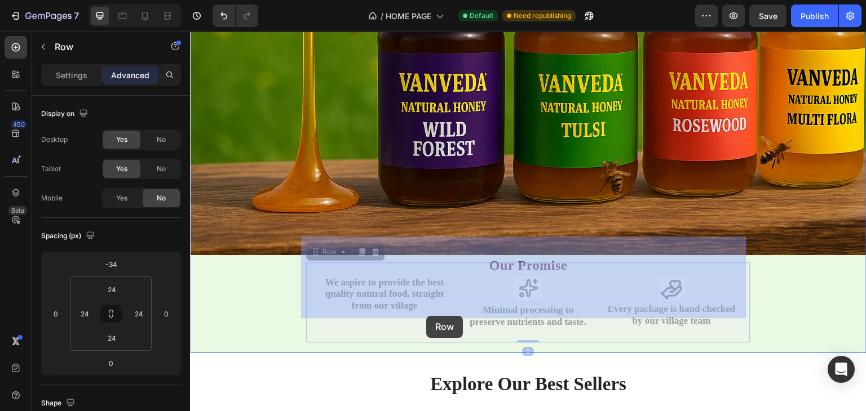
drag, startPoint x: 340, startPoint y: 322, endPoint x: 426, endPoint y: 316, distance: 85.9
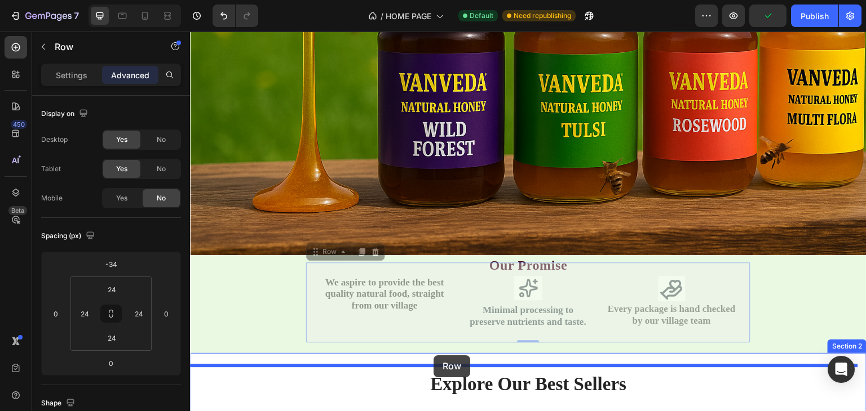
drag, startPoint x: 426, startPoint y: 316, endPoint x: 433, endPoint y: 356, distance: 40.1
type input "16"
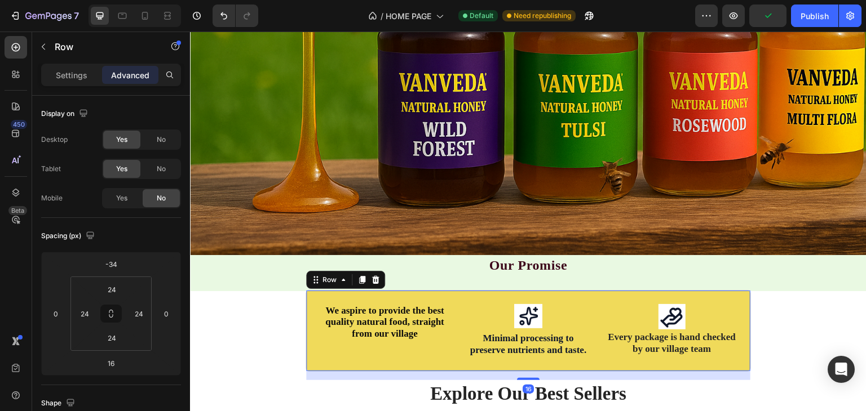
scroll to position [374, 0]
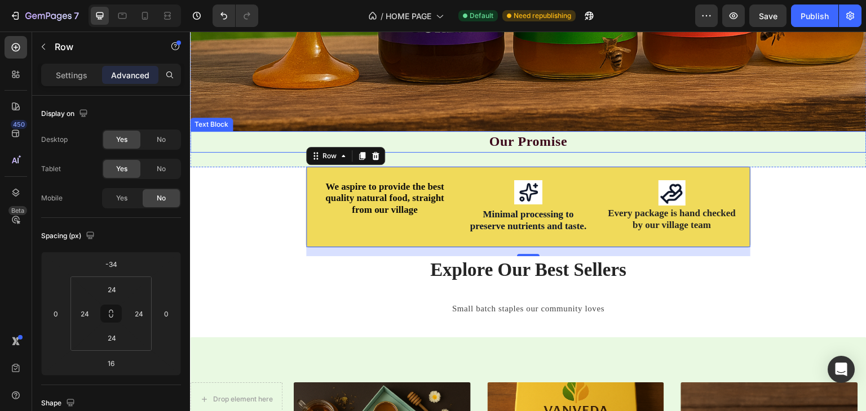
click at [513, 138] on strong "Our Promise" at bounding box center [528, 141] width 78 height 15
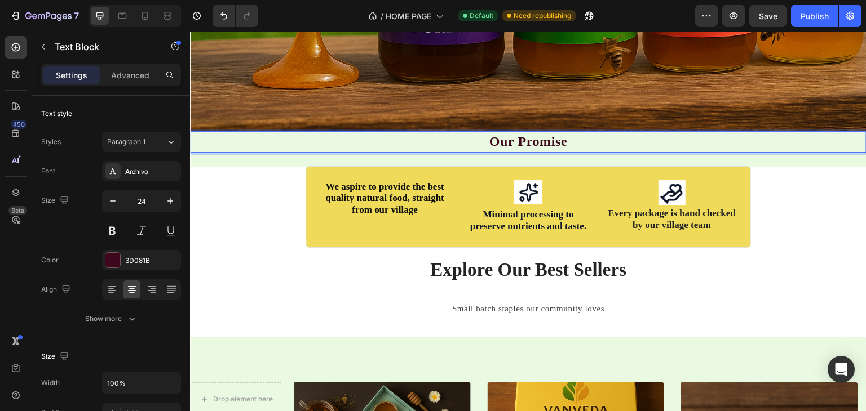
click at [506, 138] on strong "Our Promise" at bounding box center [528, 141] width 78 height 15
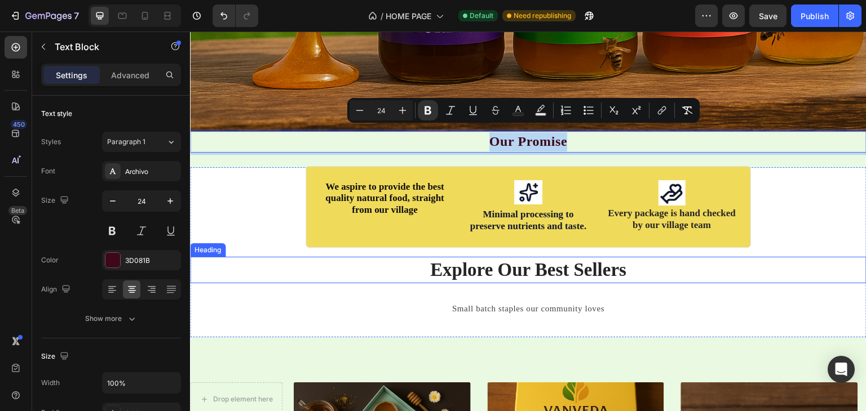
click at [463, 258] on p "Explore Our Best Sellers" at bounding box center [528, 270] width 674 height 24
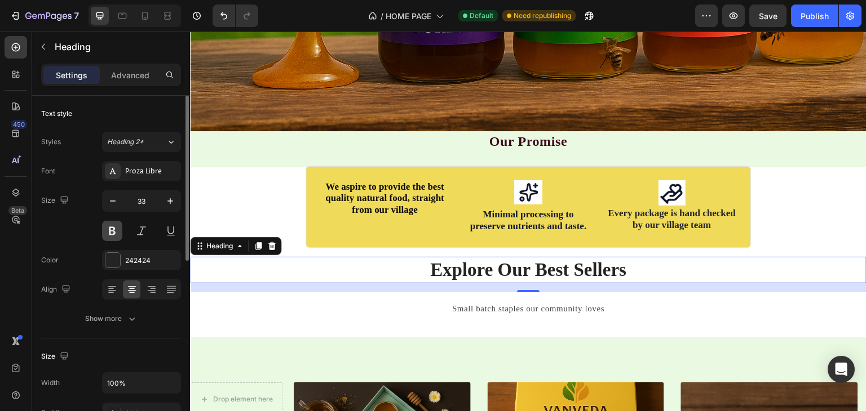
click at [108, 232] on button at bounding box center [112, 231] width 20 height 20
click at [351, 267] on h2 "Explore Our Best Sellers" at bounding box center [528, 270] width 676 height 26
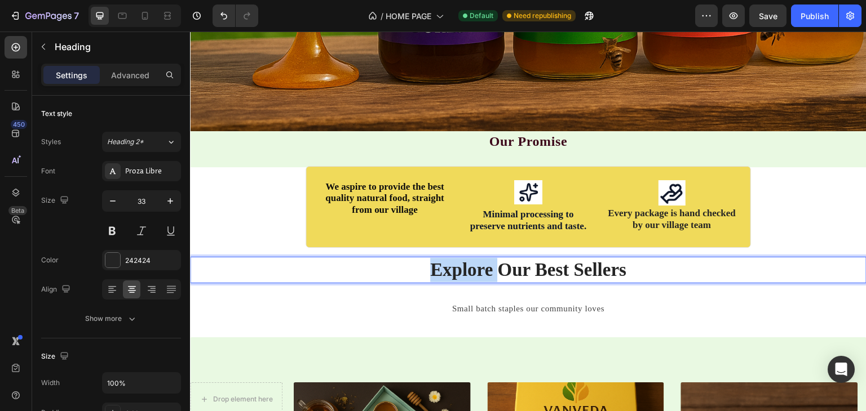
click at [351, 267] on p "Explore Our Best Sellers" at bounding box center [528, 270] width 674 height 24
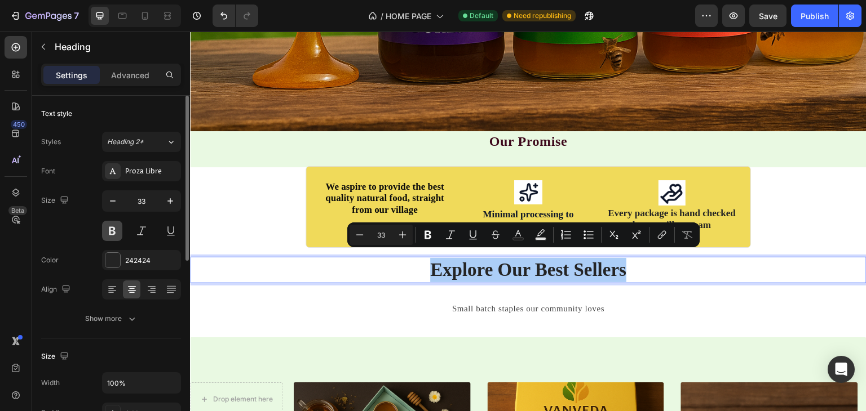
click at [118, 228] on button at bounding box center [112, 231] width 20 height 20
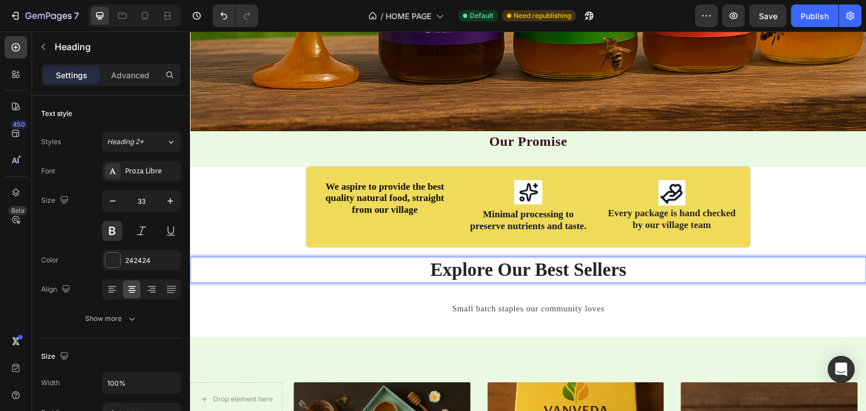
click at [402, 264] on p "Explore Our Best Sellers" at bounding box center [528, 270] width 674 height 24
click at [387, 270] on p "Explore Our Best Sellers" at bounding box center [528, 270] width 674 height 24
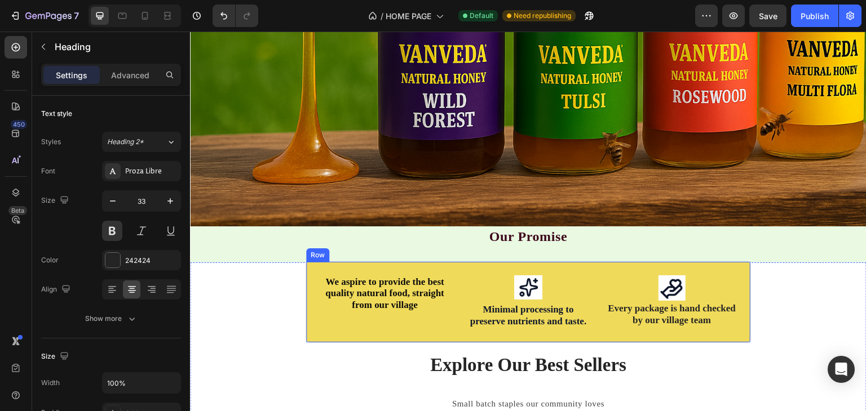
scroll to position [417, 0]
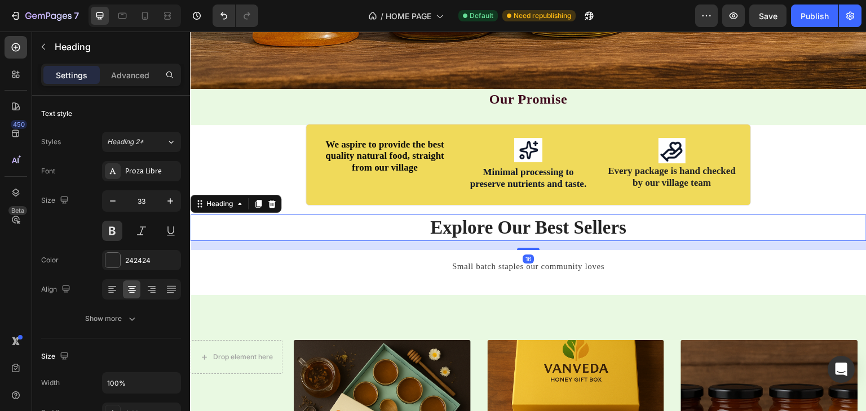
click at [442, 218] on p "Explore Our Best Sellers" at bounding box center [528, 228] width 674 height 24
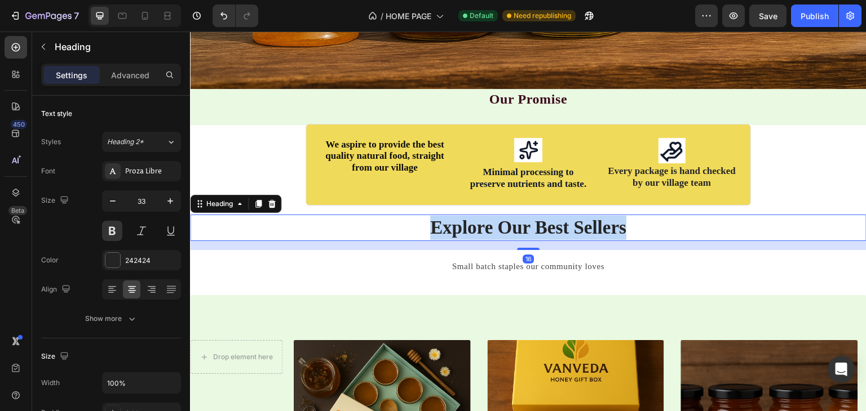
click at [442, 218] on p "Explore Our Best Sellers" at bounding box center [528, 228] width 674 height 24
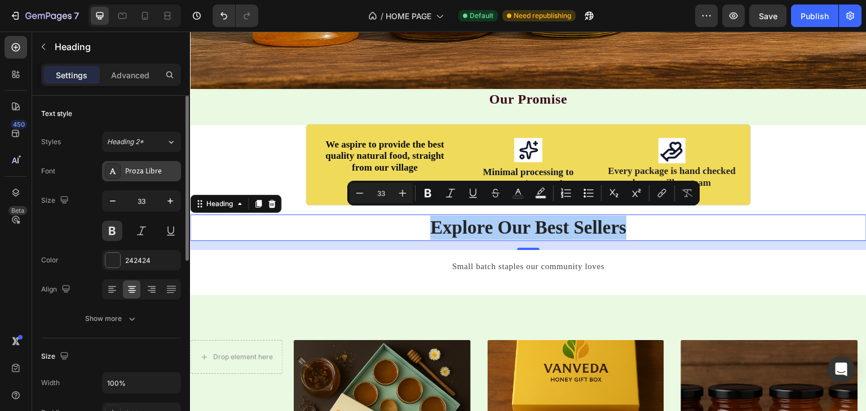
click at [153, 169] on div "Proza Libre" at bounding box center [151, 172] width 53 height 10
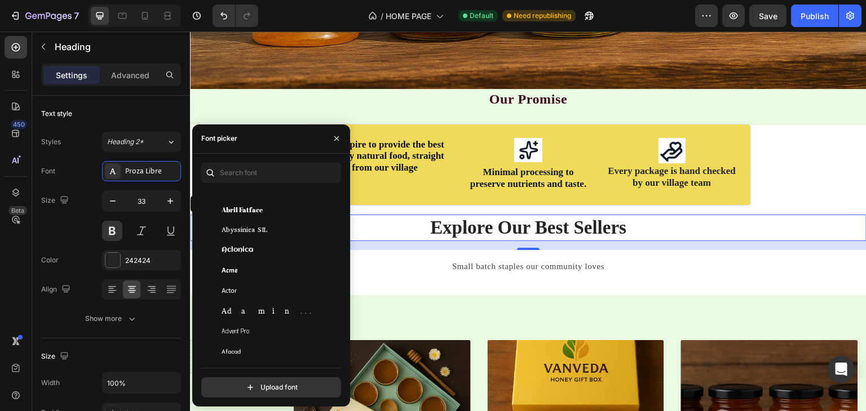
scroll to position [216, 0]
click at [250, 281] on div "Acme" at bounding box center [279, 277] width 114 height 10
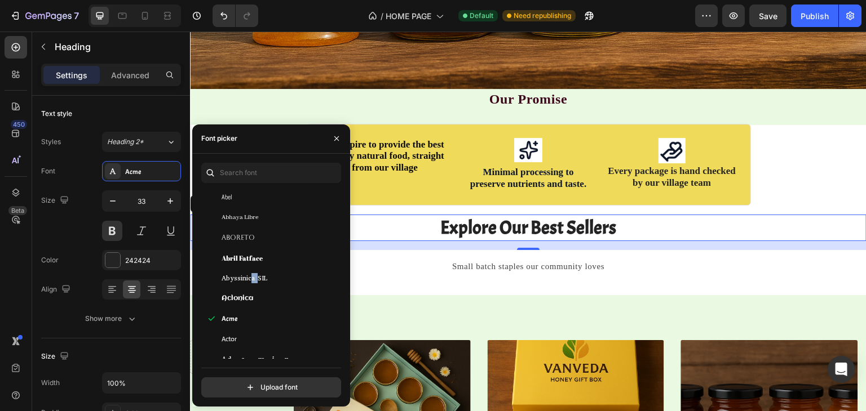
drag, startPoint x: 440, startPoint y: 313, endPoint x: 431, endPoint y: 81, distance: 232.4
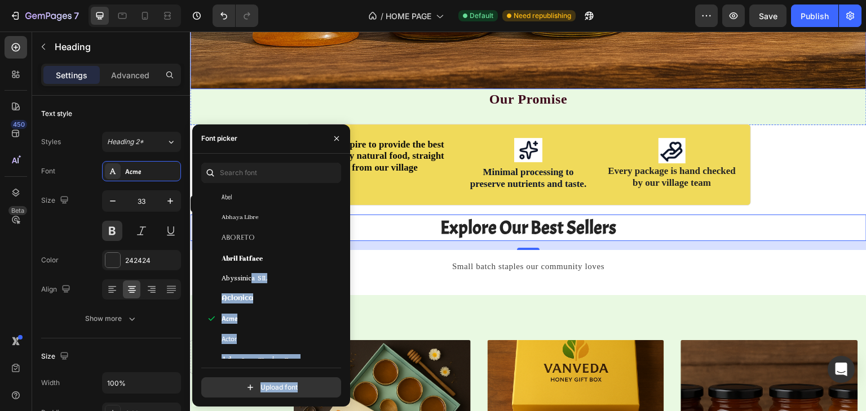
scroll to position [78, 0]
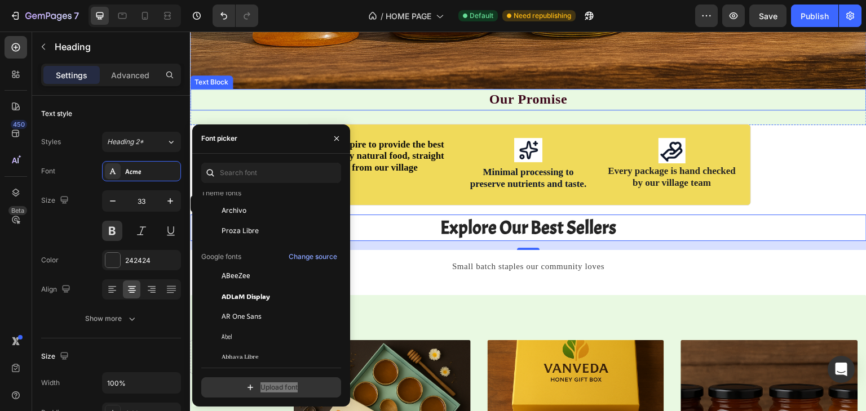
click at [511, 98] on strong "Our Promise" at bounding box center [528, 99] width 78 height 15
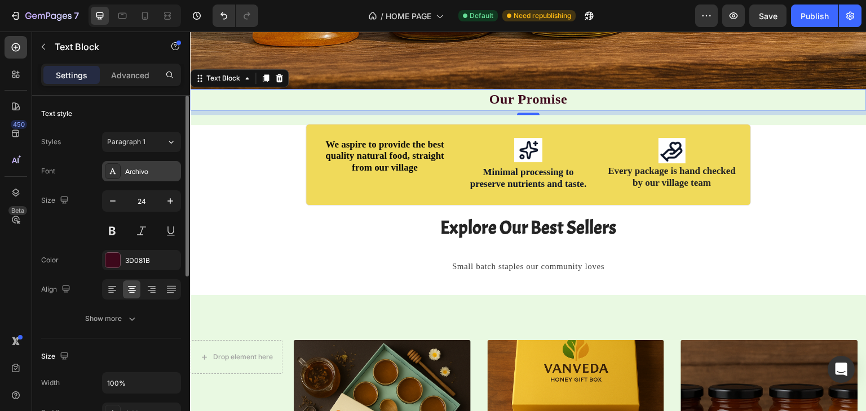
click at [141, 175] on div "Archivo" at bounding box center [151, 172] width 53 height 10
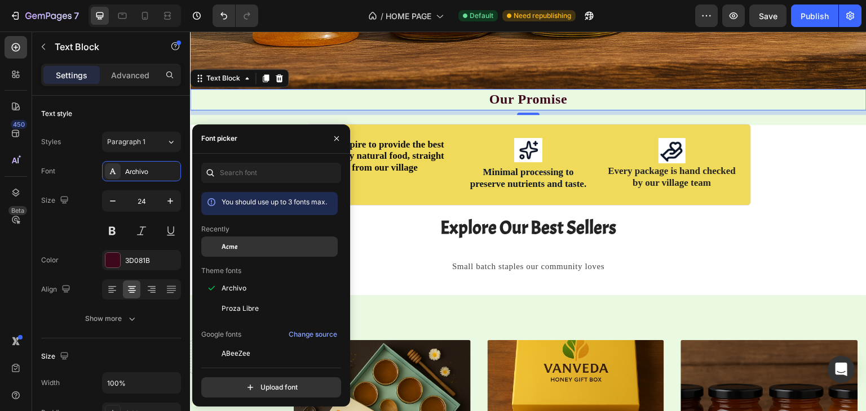
click at [222, 243] on span "Acme" at bounding box center [230, 247] width 16 height 10
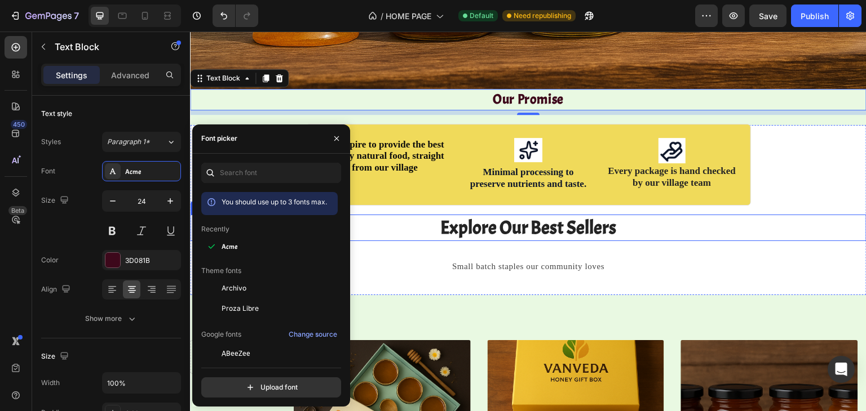
click at [463, 216] on p "Explore Our Best Sellers" at bounding box center [528, 228] width 674 height 24
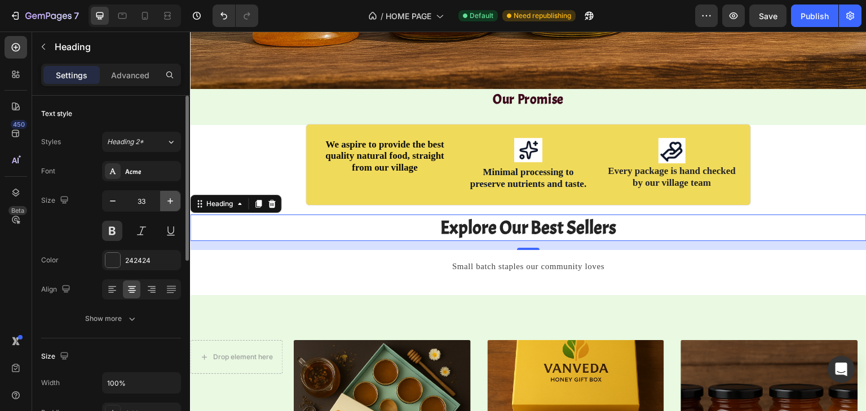
click at [165, 202] on icon "button" at bounding box center [170, 201] width 11 height 11
type input "34"
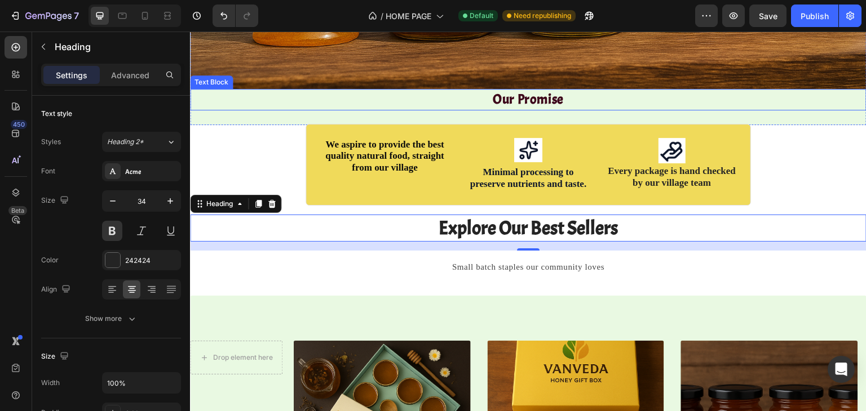
click at [463, 92] on p "Our Promise" at bounding box center [528, 99] width 674 height 19
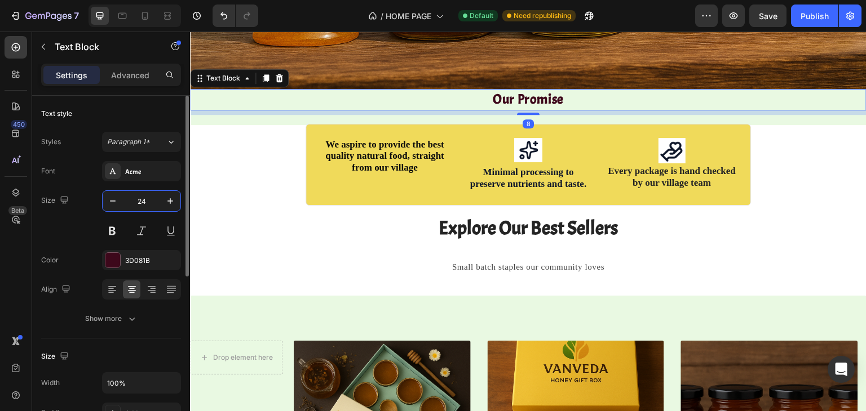
click at [143, 210] on input "24" at bounding box center [141, 201] width 37 height 20
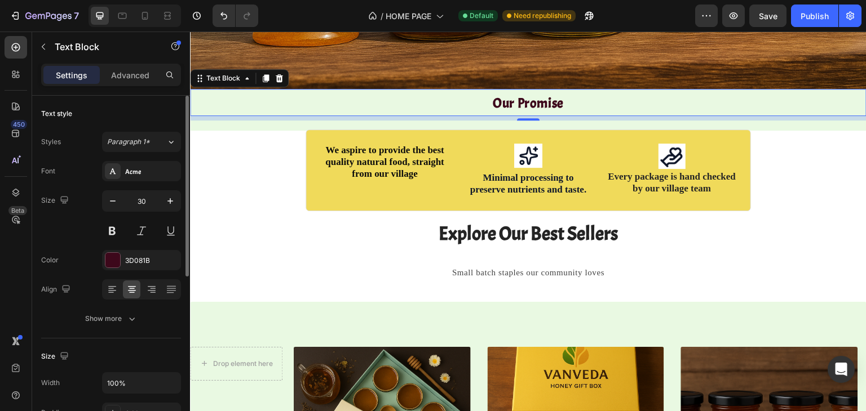
click at [98, 211] on div "Size 30" at bounding box center [111, 216] width 140 height 51
click at [493, 99] on strong "Our Promise" at bounding box center [528, 103] width 71 height 17
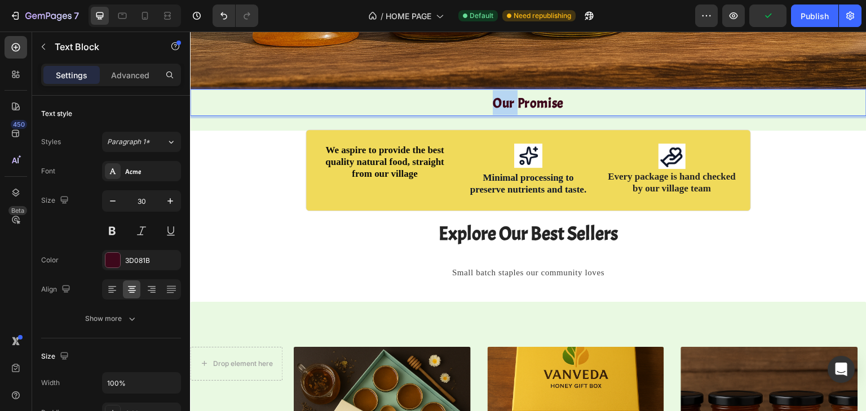
click at [493, 99] on strong "Our Promise" at bounding box center [528, 103] width 71 height 17
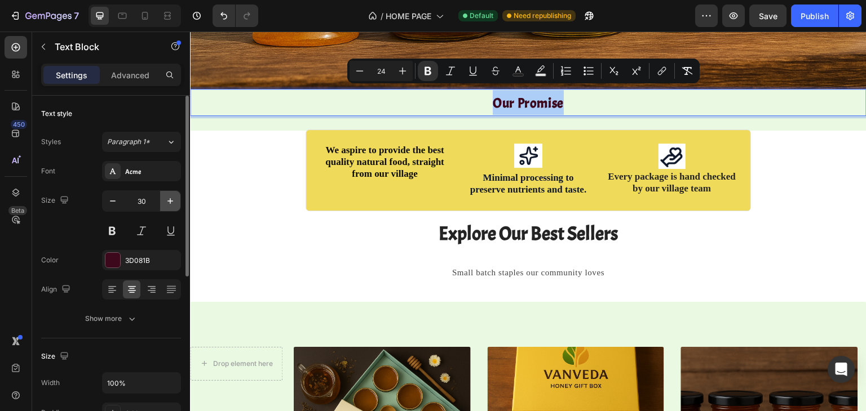
click at [174, 197] on icon "button" at bounding box center [170, 201] width 11 height 11
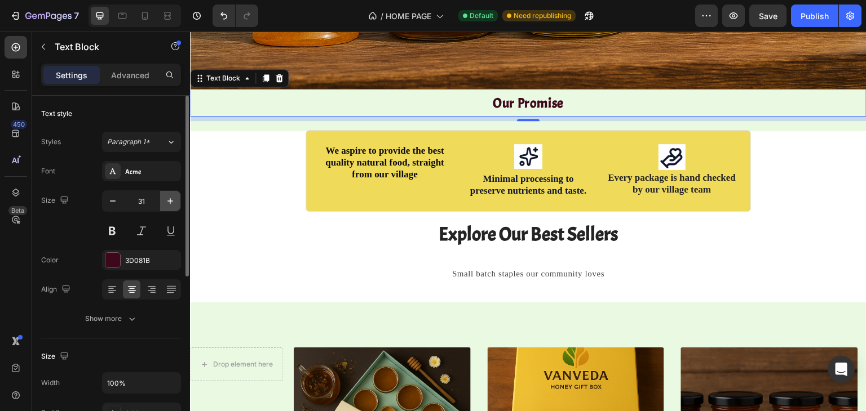
click at [174, 197] on icon "button" at bounding box center [170, 201] width 11 height 11
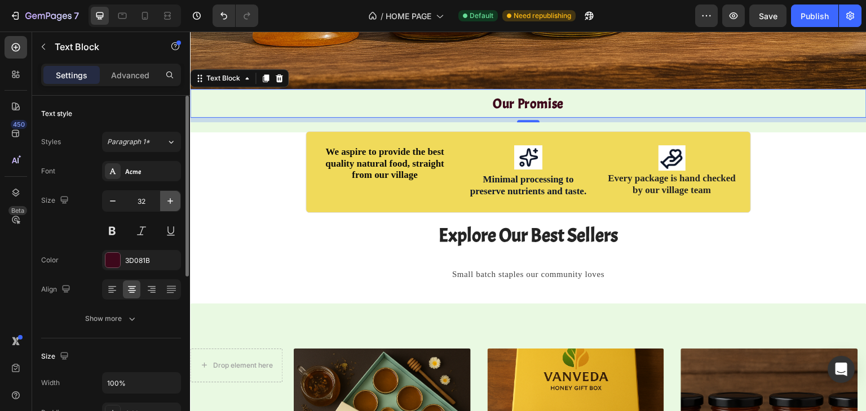
click at [174, 197] on icon "button" at bounding box center [170, 201] width 11 height 11
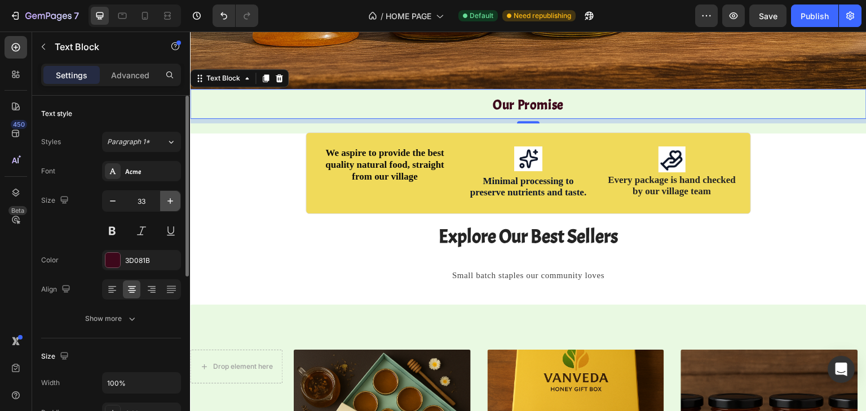
click at [174, 197] on icon "button" at bounding box center [170, 201] width 11 height 11
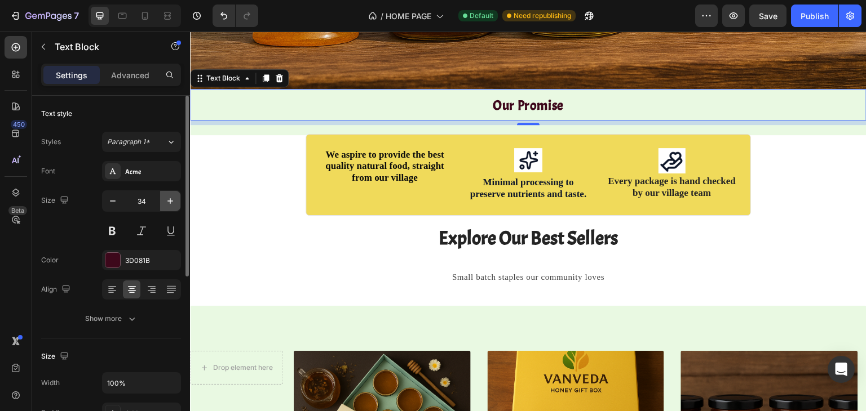
click at [174, 197] on icon "button" at bounding box center [170, 201] width 11 height 11
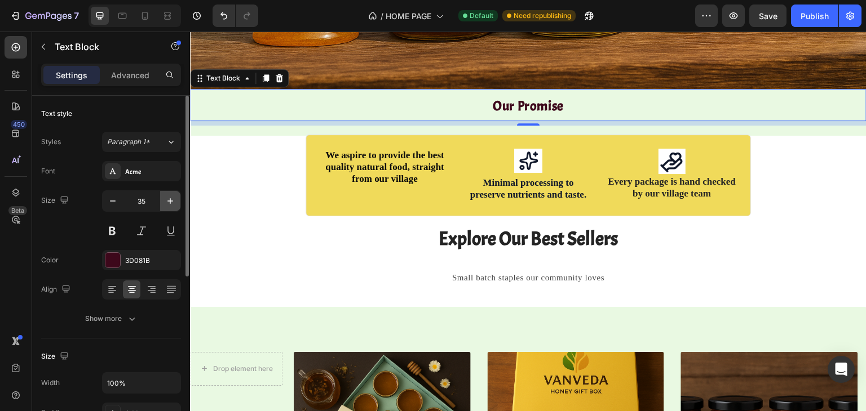
click at [174, 197] on icon "button" at bounding box center [170, 201] width 11 height 11
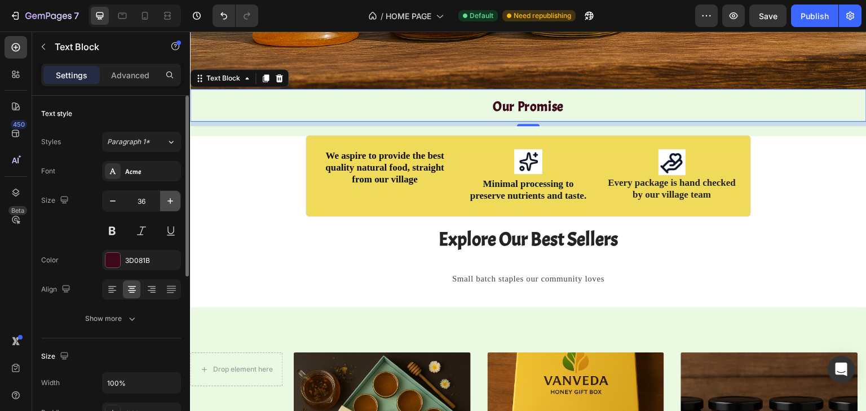
click at [174, 197] on icon "button" at bounding box center [170, 201] width 11 height 11
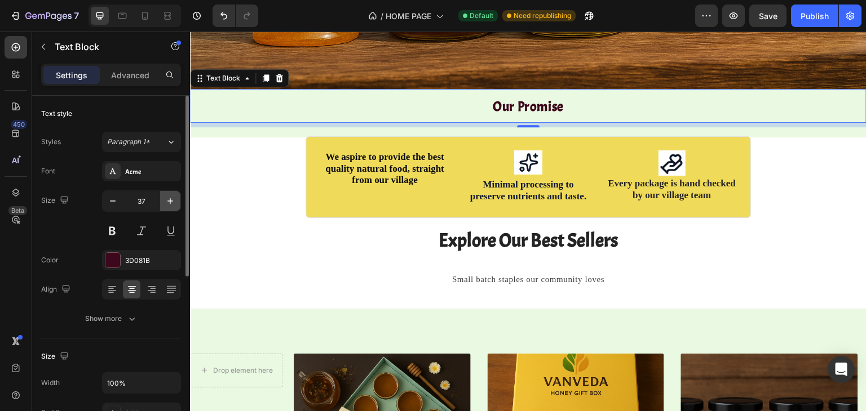
click at [174, 197] on icon "button" at bounding box center [170, 201] width 11 height 11
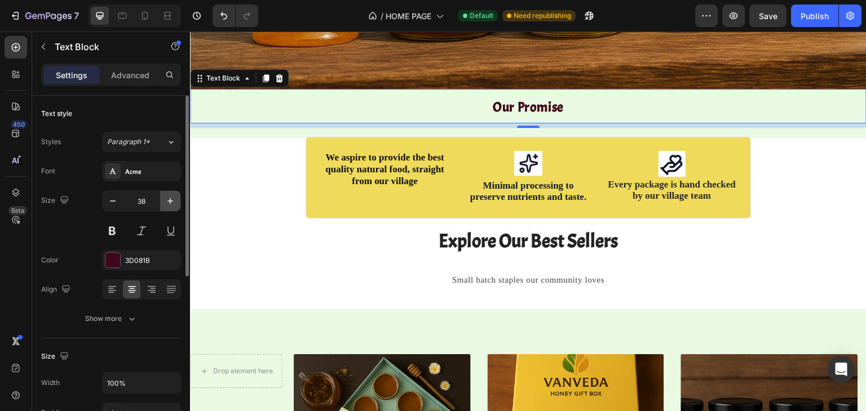
click at [174, 197] on icon "button" at bounding box center [170, 201] width 11 height 11
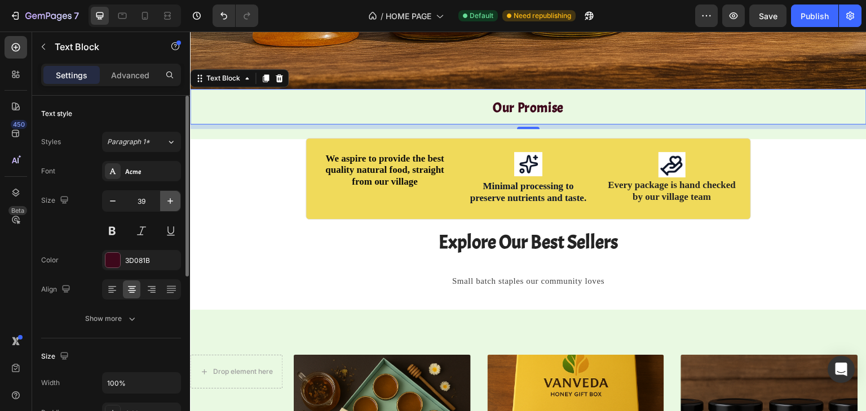
click at [174, 197] on icon "button" at bounding box center [170, 201] width 11 height 11
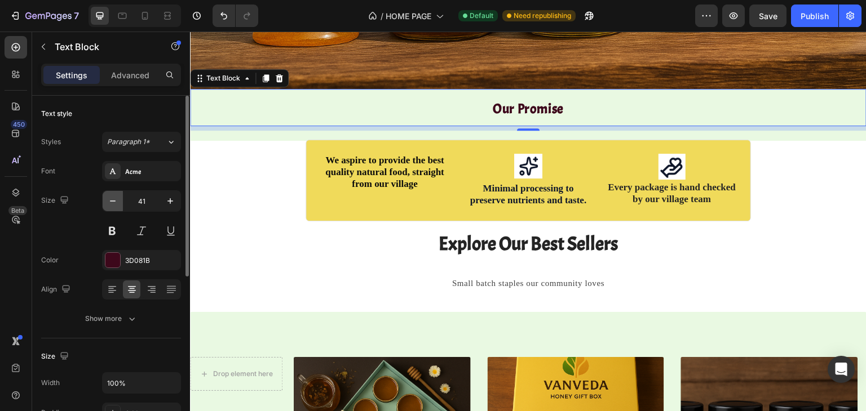
click at [104, 197] on button "button" at bounding box center [113, 201] width 20 height 20
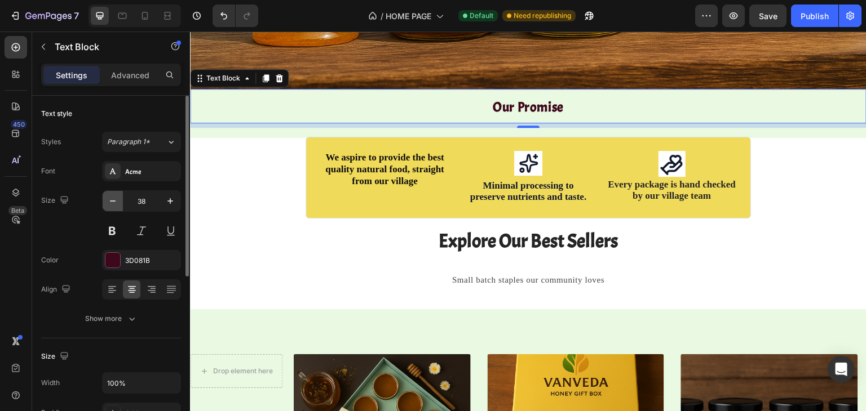
click at [104, 197] on button "button" at bounding box center [113, 201] width 20 height 20
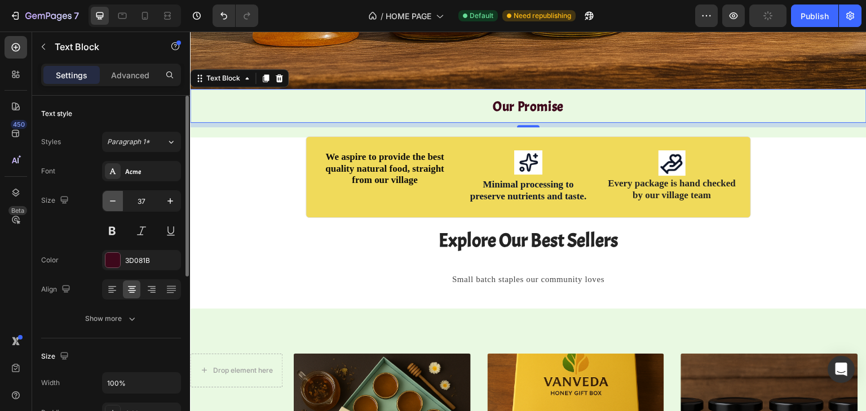
click at [104, 197] on button "button" at bounding box center [113, 201] width 20 height 20
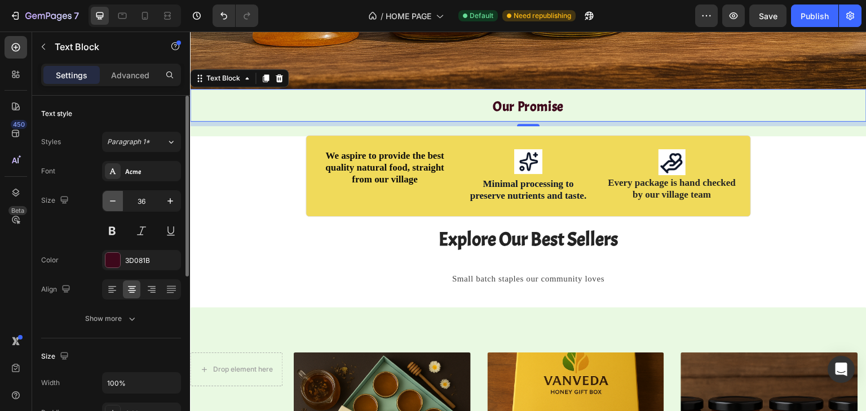
click at [104, 197] on button "button" at bounding box center [113, 201] width 20 height 20
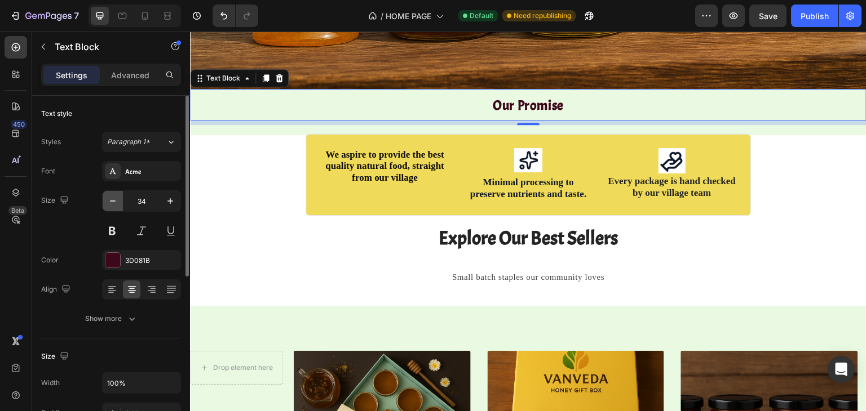
click at [104, 197] on button "button" at bounding box center [113, 201] width 20 height 20
type input "33"
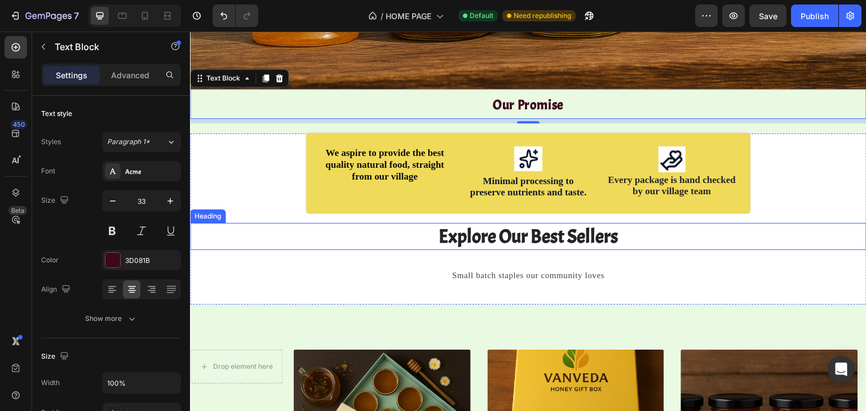
click at [438, 227] on p "Explore Our Best Sellers" at bounding box center [528, 236] width 674 height 25
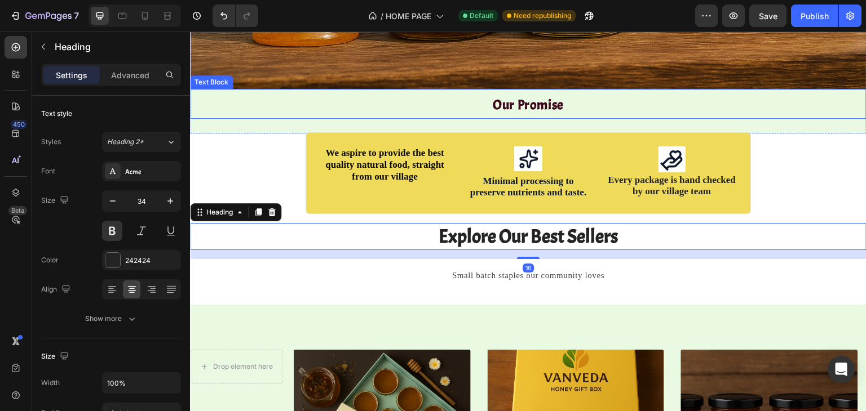
click at [505, 96] on strong "Our Promise" at bounding box center [528, 104] width 71 height 17
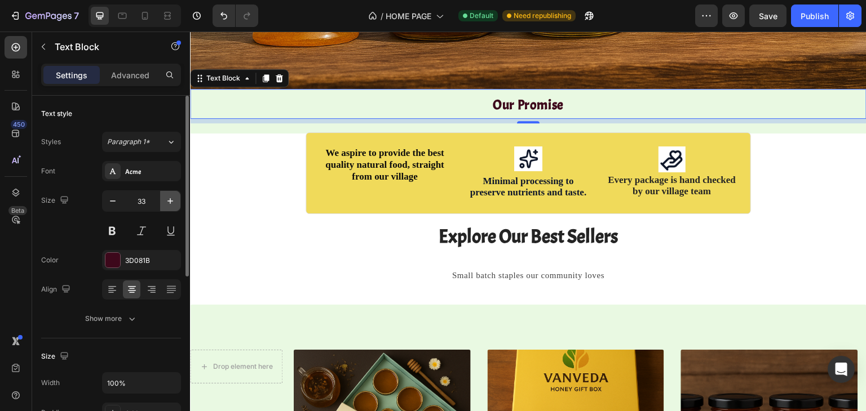
click at [175, 198] on icon "button" at bounding box center [170, 201] width 11 height 11
type input "34"
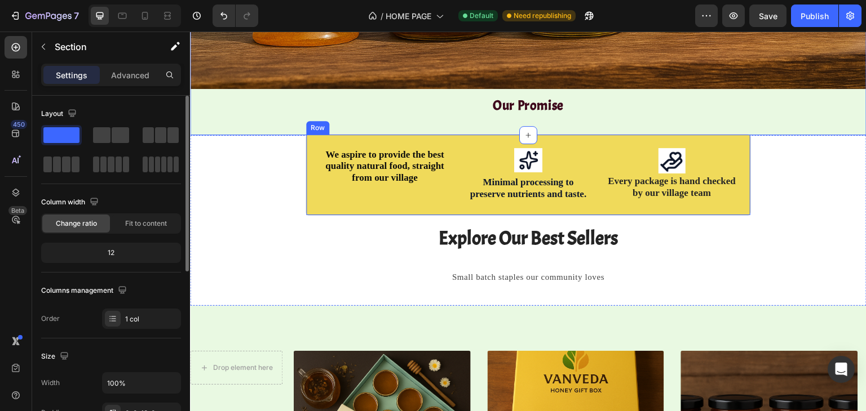
click at [321, 200] on div "We aspire to provide the best quality natural food, straight from our village T…" at bounding box center [528, 175] width 445 height 82
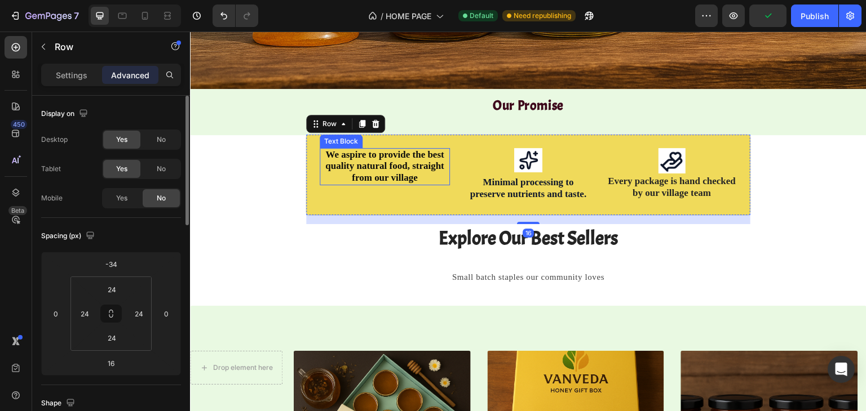
click at [366, 150] on span "We aspire to provide the best quality natural food, straight from our village" at bounding box center [384, 166] width 119 height 34
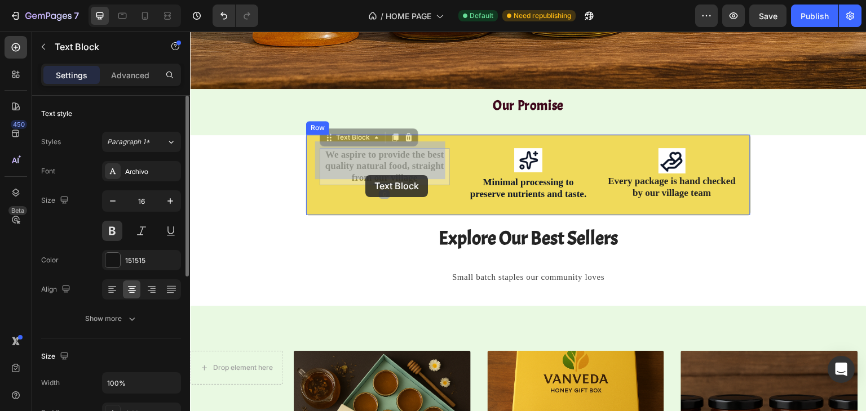
drag, startPoint x: 366, startPoint y: 150, endPoint x: 365, endPoint y: 175, distance: 24.8
drag, startPoint x: 322, startPoint y: 134, endPoint x: 324, endPoint y: 172, distance: 38.9
drag, startPoint x: 323, startPoint y: 131, endPoint x: 325, endPoint y: 174, distance: 42.9
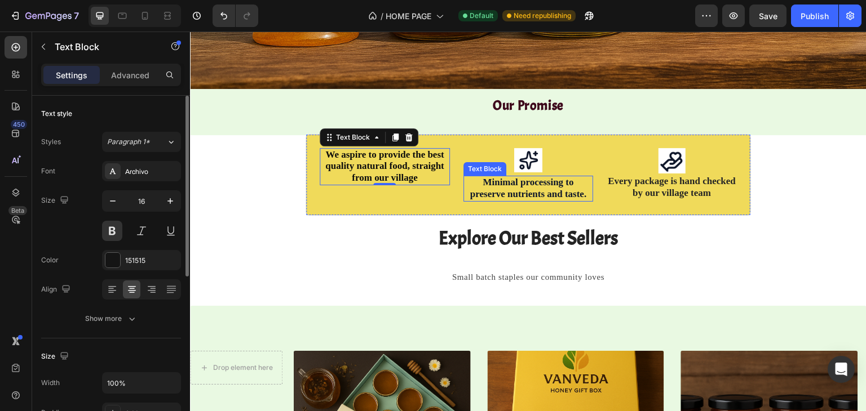
click at [498, 178] on strong "Minimal processing to preserve nutrients and taste." at bounding box center [528, 188] width 117 height 23
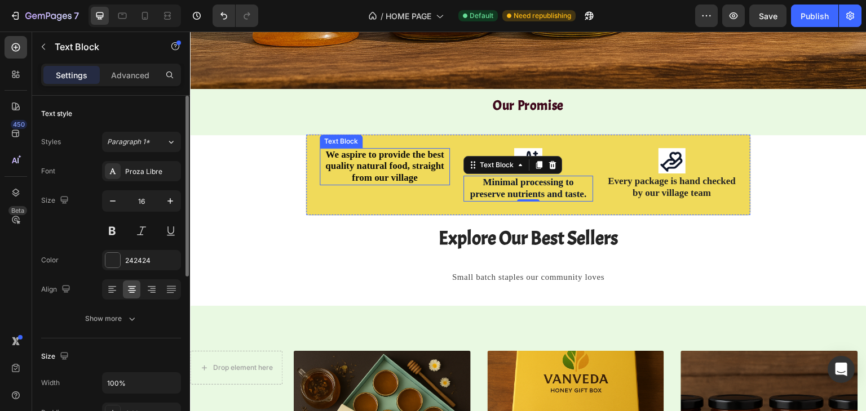
click at [373, 163] on span "We aspire to provide the best quality natural food, straight from our village" at bounding box center [384, 166] width 119 height 34
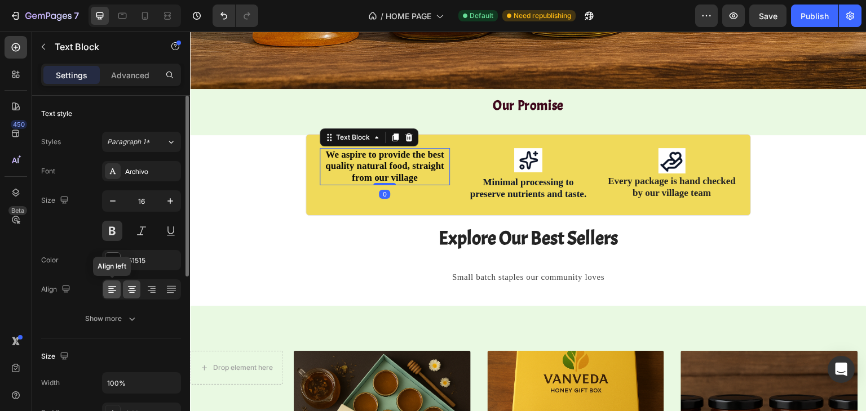
click at [117, 291] on icon at bounding box center [112, 289] width 11 height 11
click at [134, 289] on icon at bounding box center [131, 289] width 11 height 11
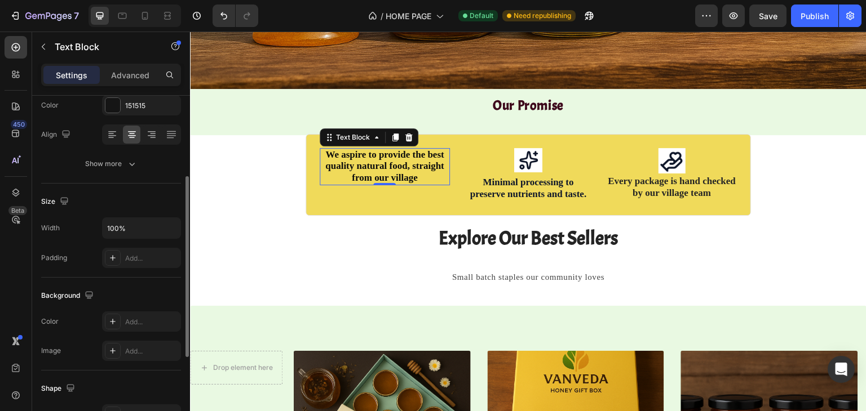
scroll to position [163, 0]
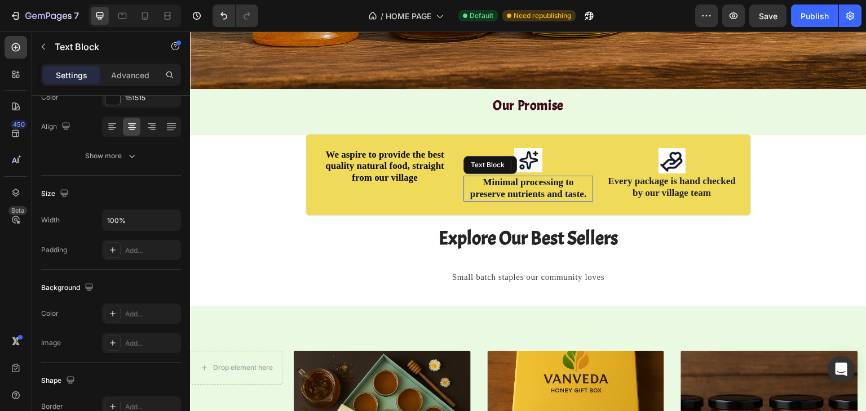
click at [493, 183] on strong "Minimal processing to preserve nutrients and taste." at bounding box center [528, 188] width 117 height 23
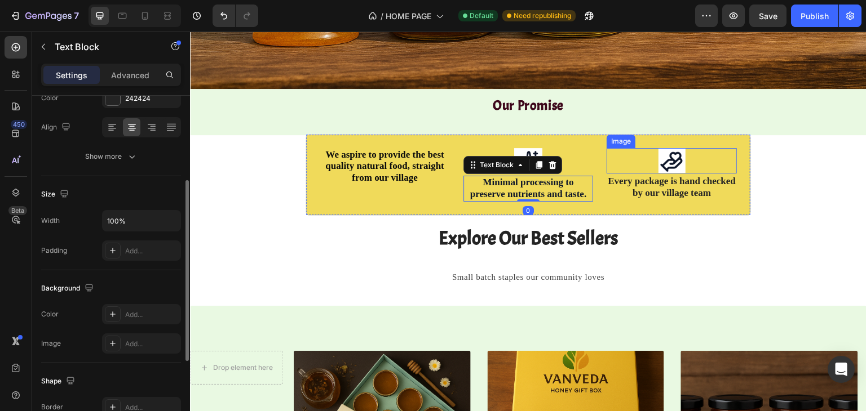
click at [631, 163] on div at bounding box center [671, 160] width 130 height 25
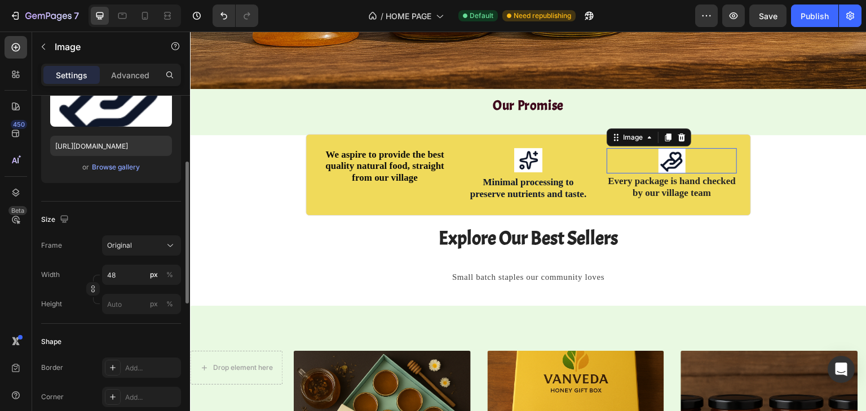
scroll to position [0, 0]
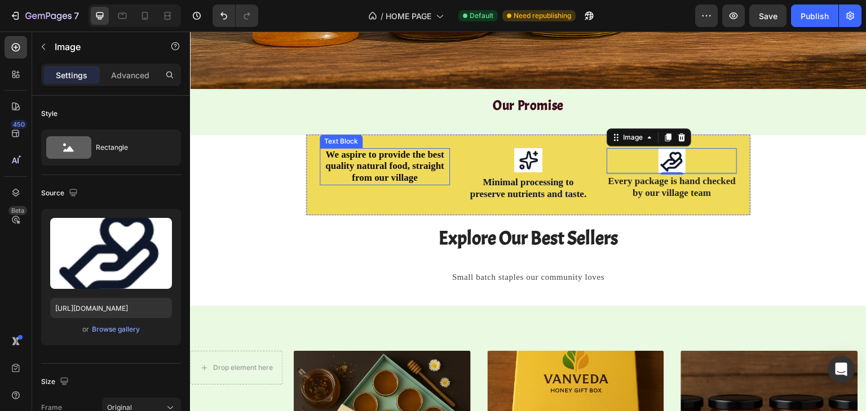
click at [390, 152] on span "We aspire to provide the best quality natural food, straight from our village" at bounding box center [384, 166] width 119 height 34
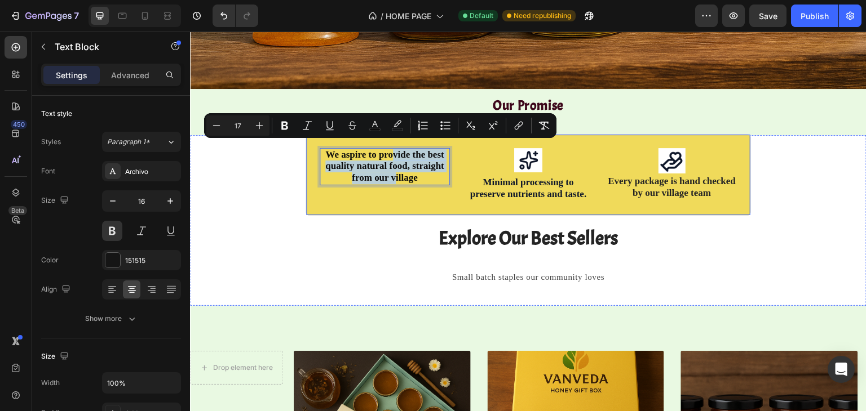
drag, startPoint x: 390, startPoint y: 152, endPoint x: 389, endPoint y: 187, distance: 35.0
click at [370, 194] on div "We aspire to provide the best quality natural food, straight from our village T…" at bounding box center [385, 175] width 130 height 54
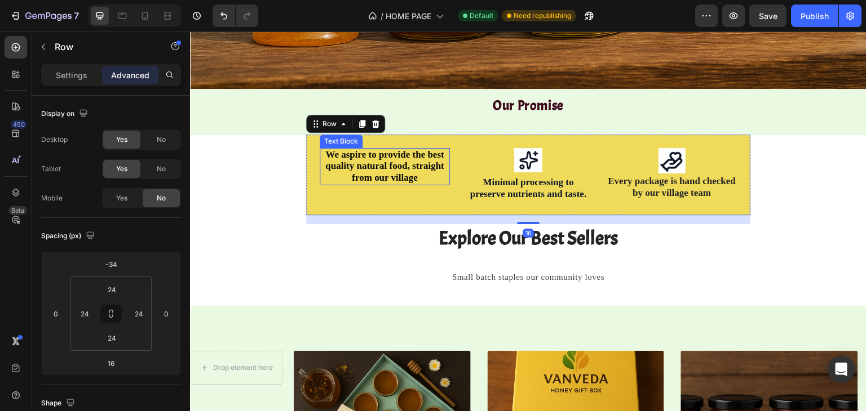
click at [388, 174] on span "We aspire to provide the best quality natural food, straight from our village" at bounding box center [384, 166] width 119 height 34
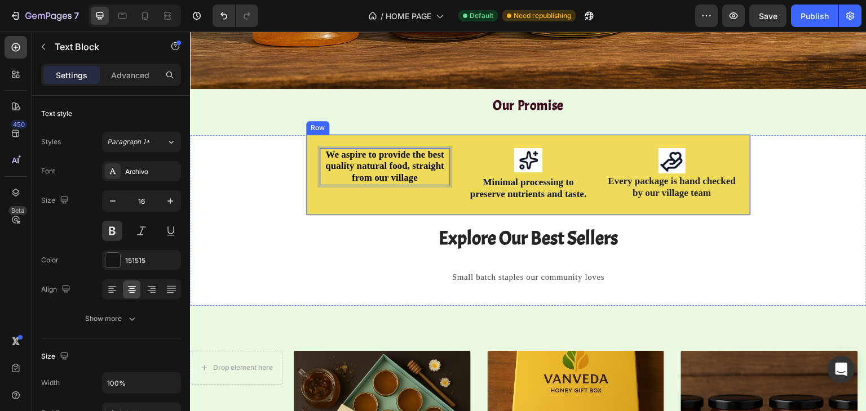
drag, startPoint x: 388, startPoint y: 174, endPoint x: 388, endPoint y: 191, distance: 16.9
click at [381, 171] on span "We aspire to provide the best quality natural food, straight from our village" at bounding box center [384, 166] width 119 height 34
click at [381, 179] on div "We aspire to provide the best quality natural food, straight from our village T…" at bounding box center [385, 175] width 130 height 54
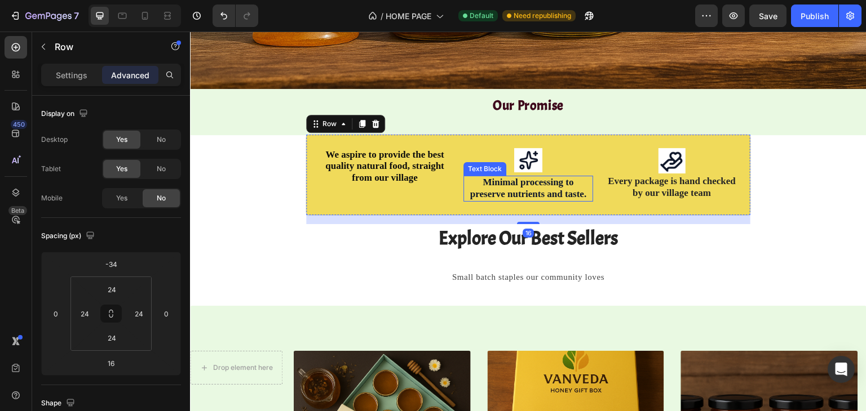
click at [492, 185] on strong "Minimal processing to preserve nutrients and taste." at bounding box center [528, 188] width 117 height 23
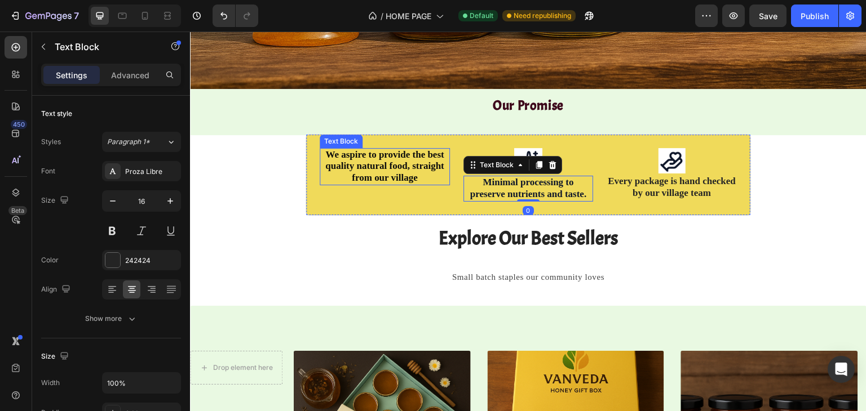
click at [399, 149] on span "We aspire to provide the best quality natural food, straight from our village" at bounding box center [384, 166] width 119 height 34
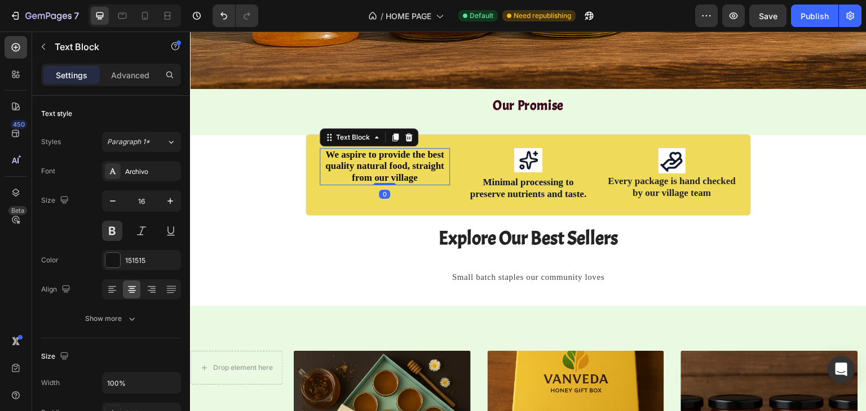
drag, startPoint x: 383, startPoint y: 177, endPoint x: 399, endPoint y: 169, distance: 17.4
click at [399, 169] on div "We aspire to provide the best quality natural food, straight from our village T…" at bounding box center [385, 166] width 130 height 37
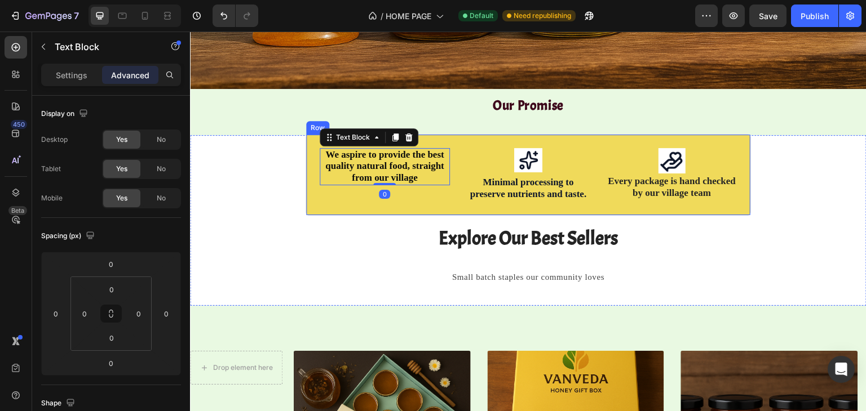
click at [382, 140] on div "We aspire to provide the best quality natural food, straight from our village T…" at bounding box center [528, 175] width 445 height 82
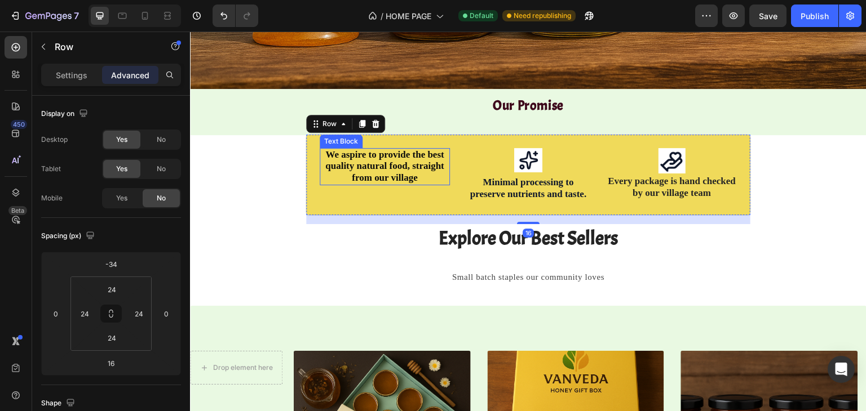
click at [377, 149] on span "We aspire to provide the best quality natural food, straight from our village" at bounding box center [384, 166] width 119 height 34
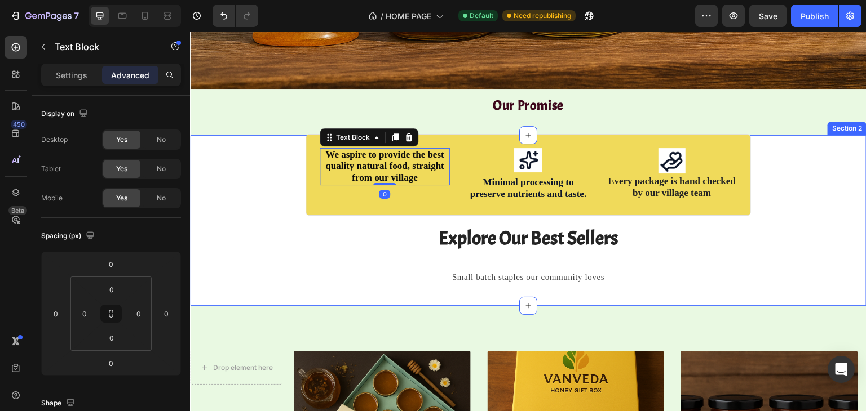
click at [289, 153] on div "We aspire to provide the best quality natural food, straight from our village T…" at bounding box center [528, 220] width 676 height 135
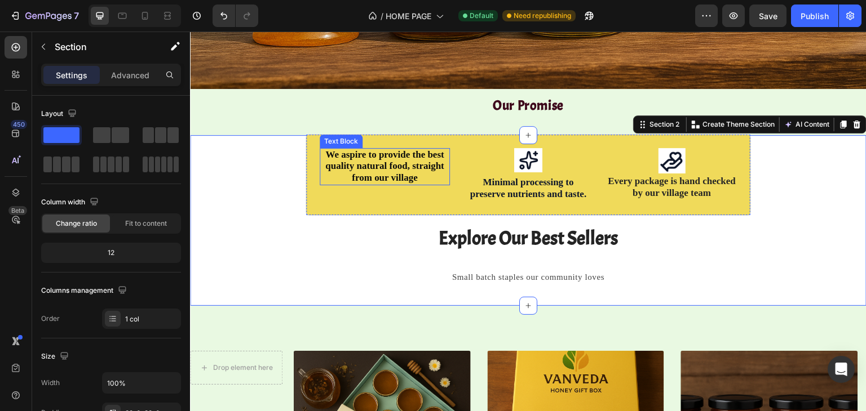
click at [321, 154] on p "We aspire to provide the best quality natural food, straight from our village" at bounding box center [385, 166] width 128 height 35
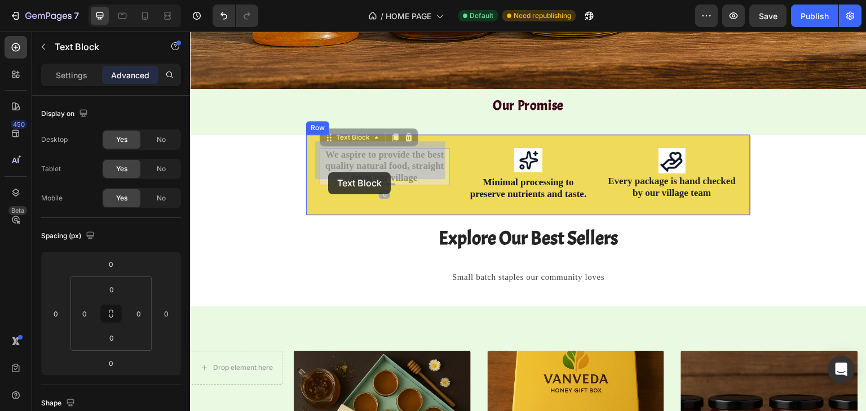
drag, startPoint x: 327, startPoint y: 129, endPoint x: 328, endPoint y: 172, distance: 43.4
drag, startPoint x: 320, startPoint y: 132, endPoint x: 369, endPoint y: 179, distance: 67.8
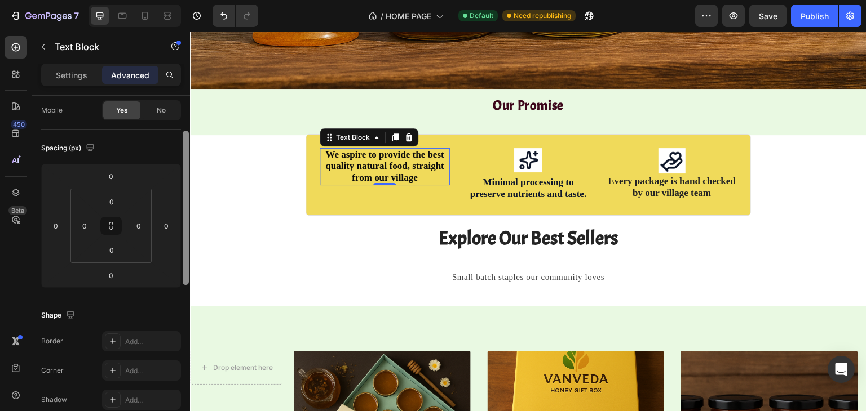
scroll to position [88, 0]
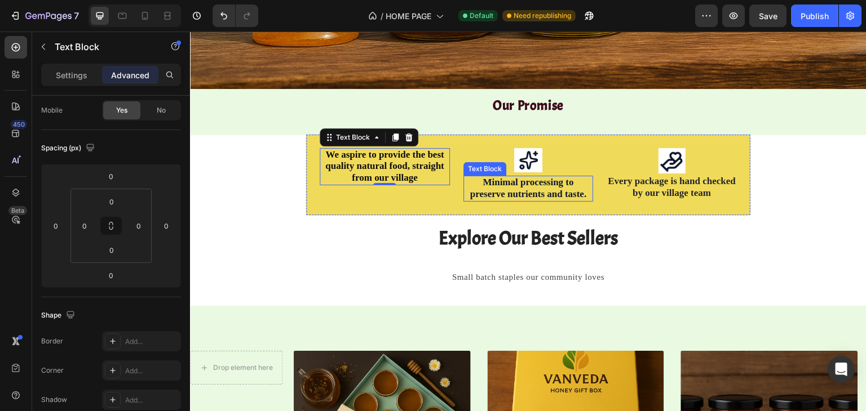
click at [516, 185] on strong "Minimal processing to preserve nutrients and taste." at bounding box center [528, 188] width 117 height 23
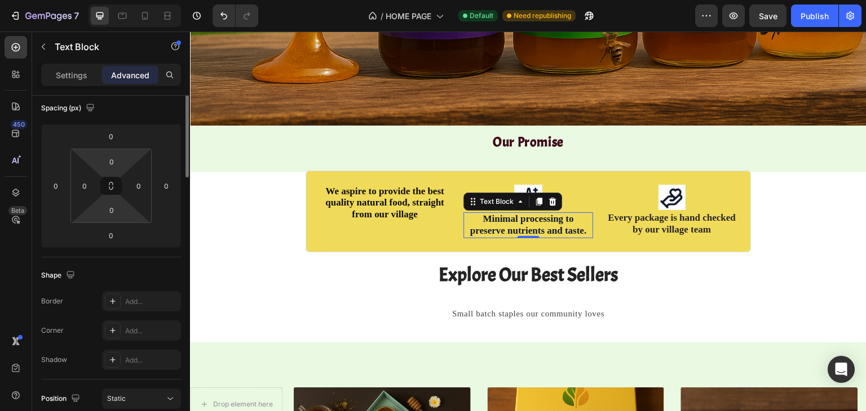
scroll to position [0, 0]
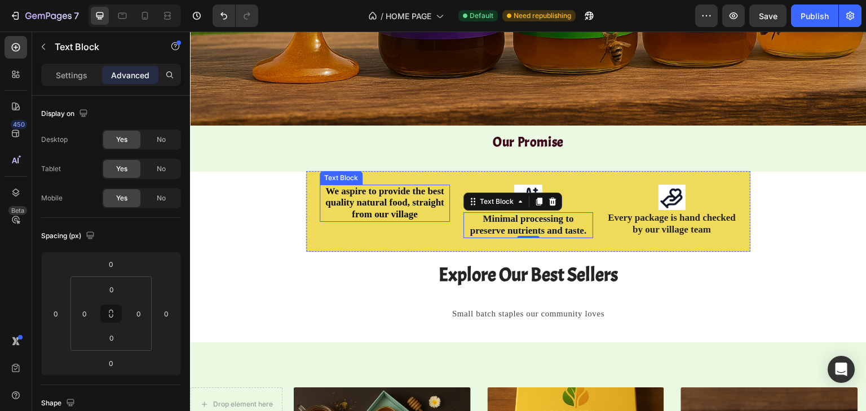
click at [368, 207] on span "We aspire to provide the best quality natural food, straight from our village" at bounding box center [384, 203] width 119 height 34
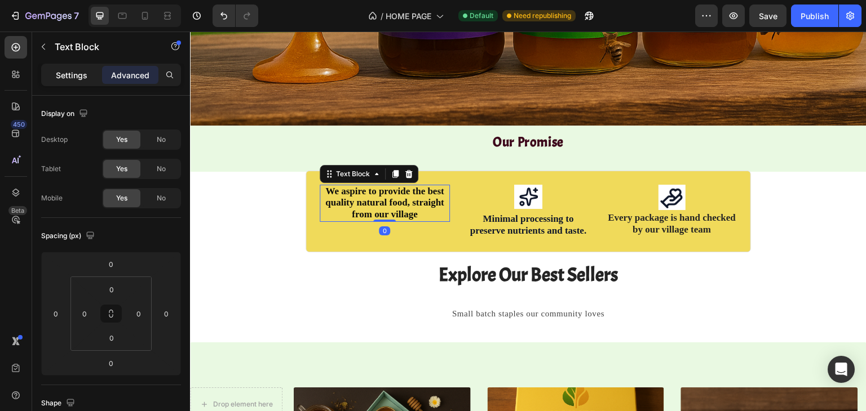
click at [61, 73] on p "Settings" at bounding box center [72, 75] width 32 height 12
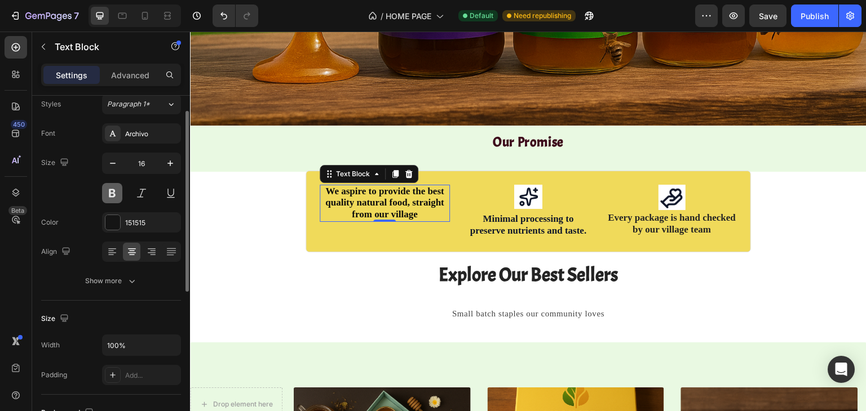
scroll to position [38, 0]
click at [479, 214] on strong "Minimal processing to preserve nutrients and taste." at bounding box center [528, 225] width 117 height 23
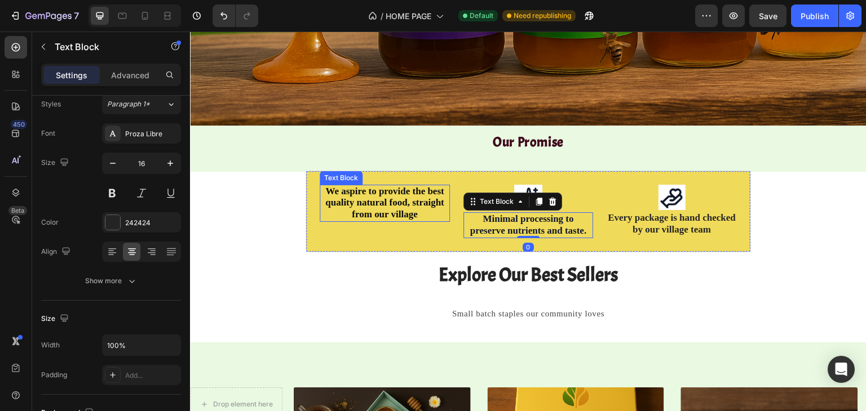
click at [395, 201] on span "We aspire to provide the best quality natural food, straight from our village" at bounding box center [384, 203] width 119 height 34
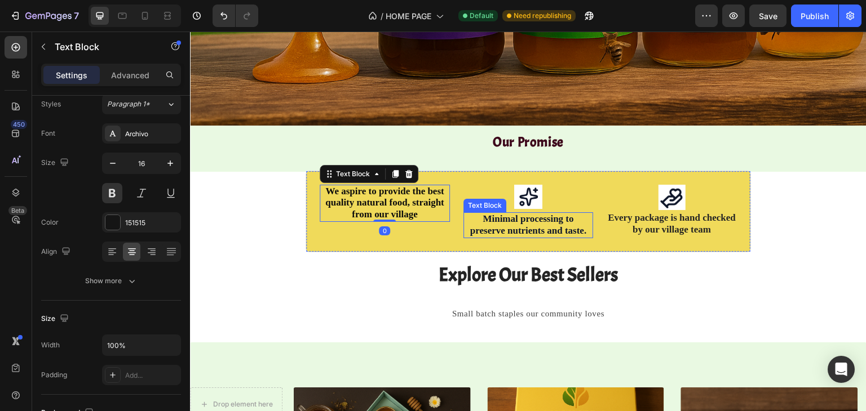
click at [477, 219] on strong "Minimal processing to preserve nutrients and taste." at bounding box center [528, 225] width 117 height 23
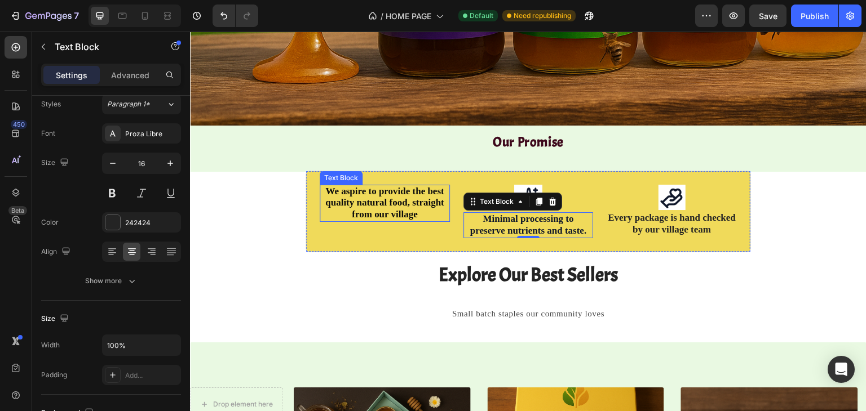
click at [389, 203] on span "We aspire to provide the best quality natural food, straight from our village" at bounding box center [384, 203] width 119 height 34
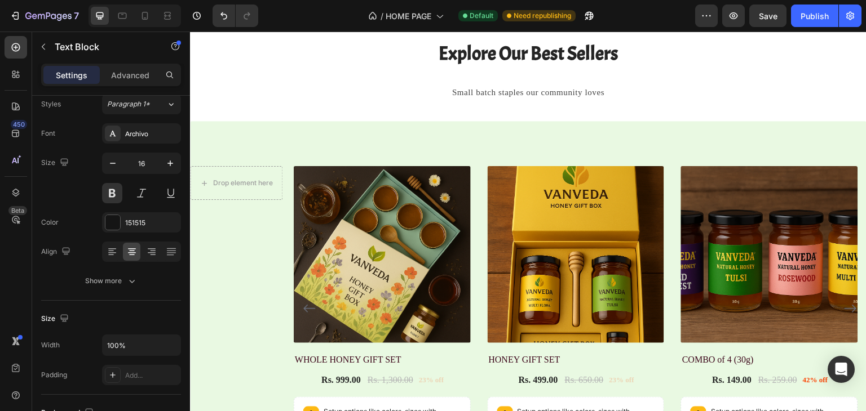
scroll to position [602, 0]
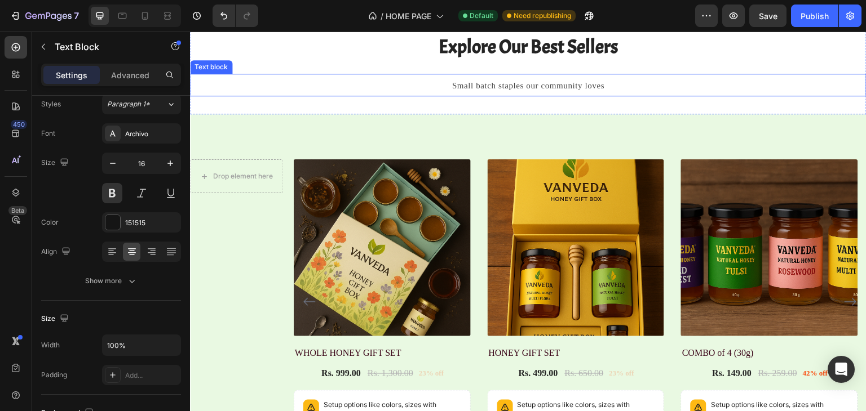
click at [472, 85] on span "Small batch staples our community loves" at bounding box center [528, 85] width 152 height 9
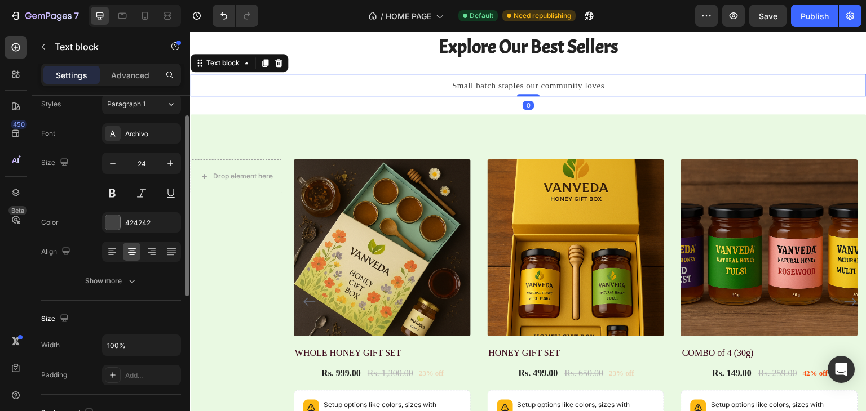
click at [162, 145] on div "Font Archivo Size 24 Color 424242 Align Show more" at bounding box center [111, 207] width 140 height 168
click at [154, 139] on div "Archivo" at bounding box center [141, 133] width 79 height 20
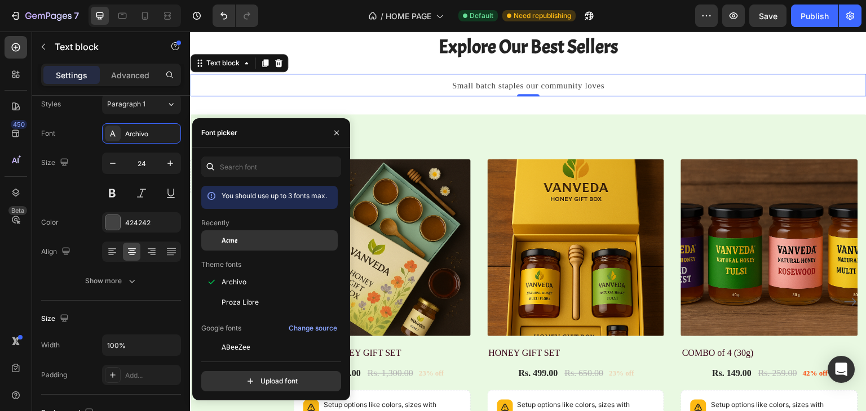
click at [214, 240] on div at bounding box center [211, 241] width 20 height 20
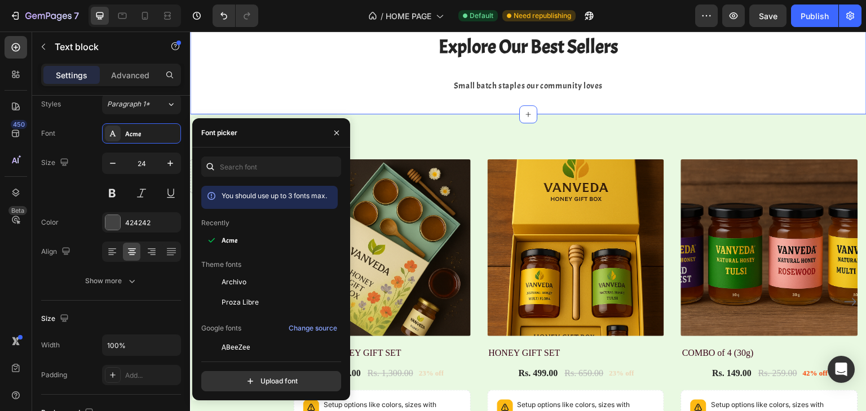
click at [472, 102] on div "We aspire to provide the best quality natural food, straight from our village T…" at bounding box center [528, 29] width 676 height 171
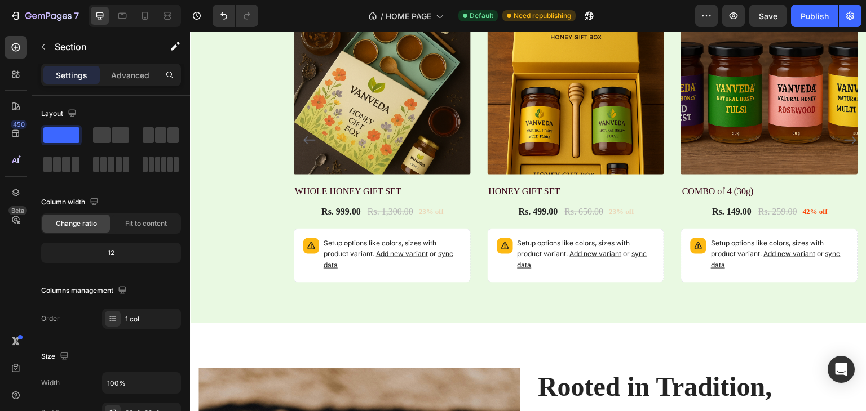
scroll to position [773, 0]
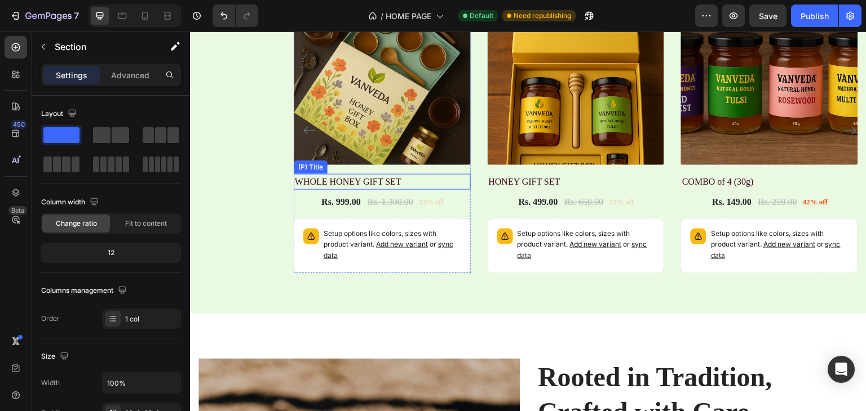
click at [384, 188] on h2 "WHOLE HONEY GIFT SET" at bounding box center [382, 182] width 177 height 16
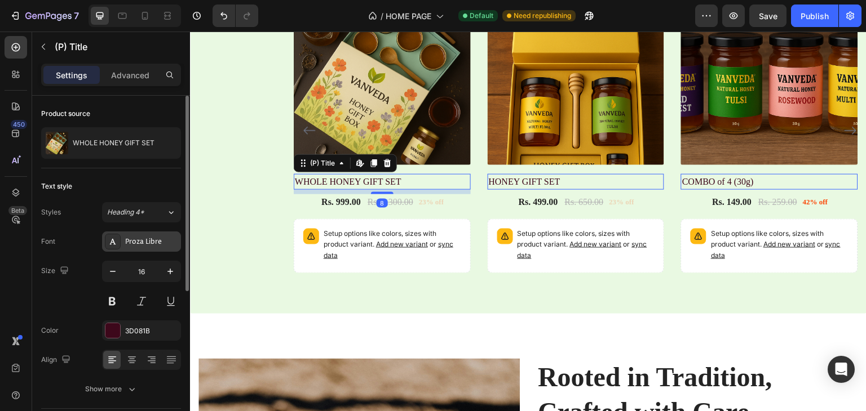
click at [156, 237] on div "Proza Libre" at bounding box center [151, 242] width 53 height 10
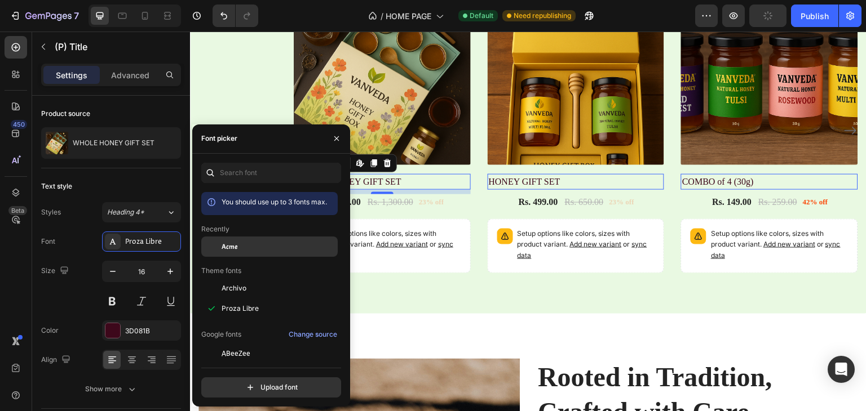
click at [242, 244] on div "Acme" at bounding box center [279, 247] width 114 height 10
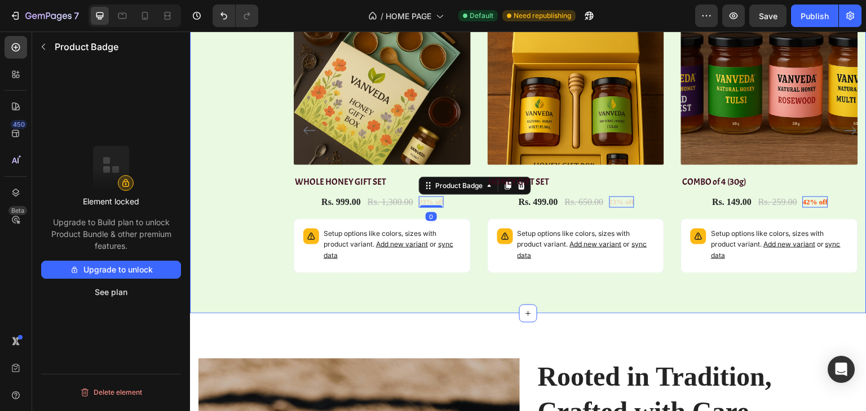
click at [278, 202] on div "Drop element here Row" at bounding box center [242, 135] width 104 height 294
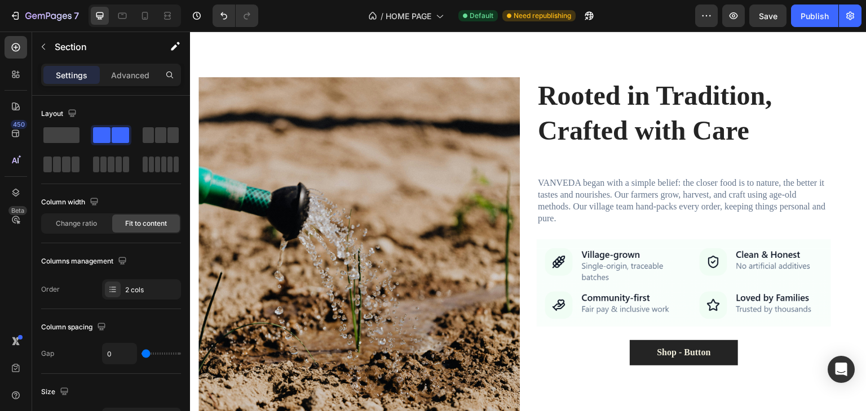
scroll to position [1055, 0]
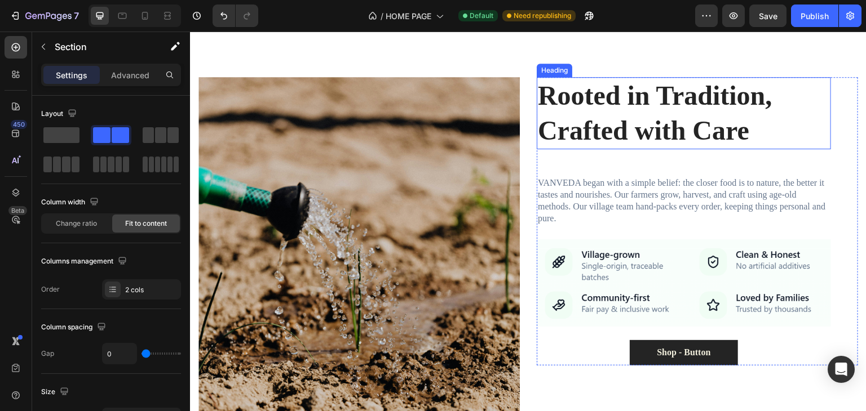
click at [588, 100] on strong "Rooted in Tradition, Crafted with Care" at bounding box center [655, 113] width 234 height 65
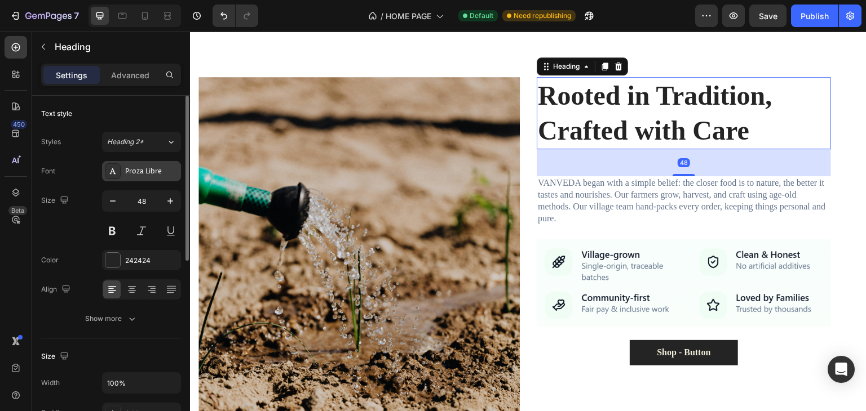
click at [131, 176] on div "Proza Libre" at bounding box center [141, 171] width 79 height 20
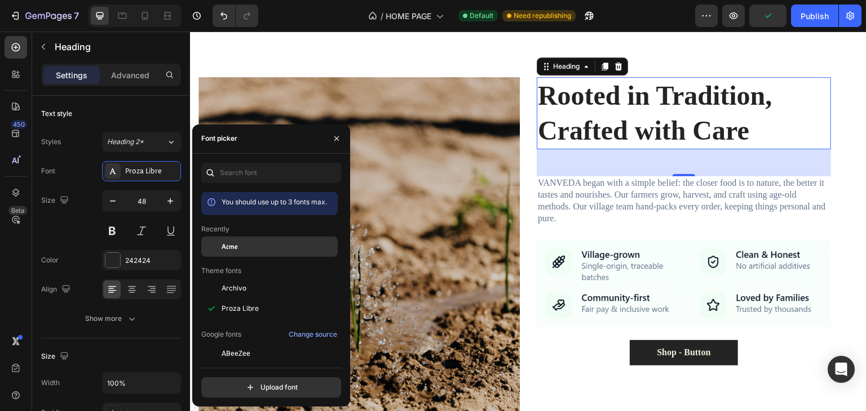
click at [224, 242] on span "Acme" at bounding box center [230, 247] width 16 height 10
